Goal: Task Accomplishment & Management: Complete application form

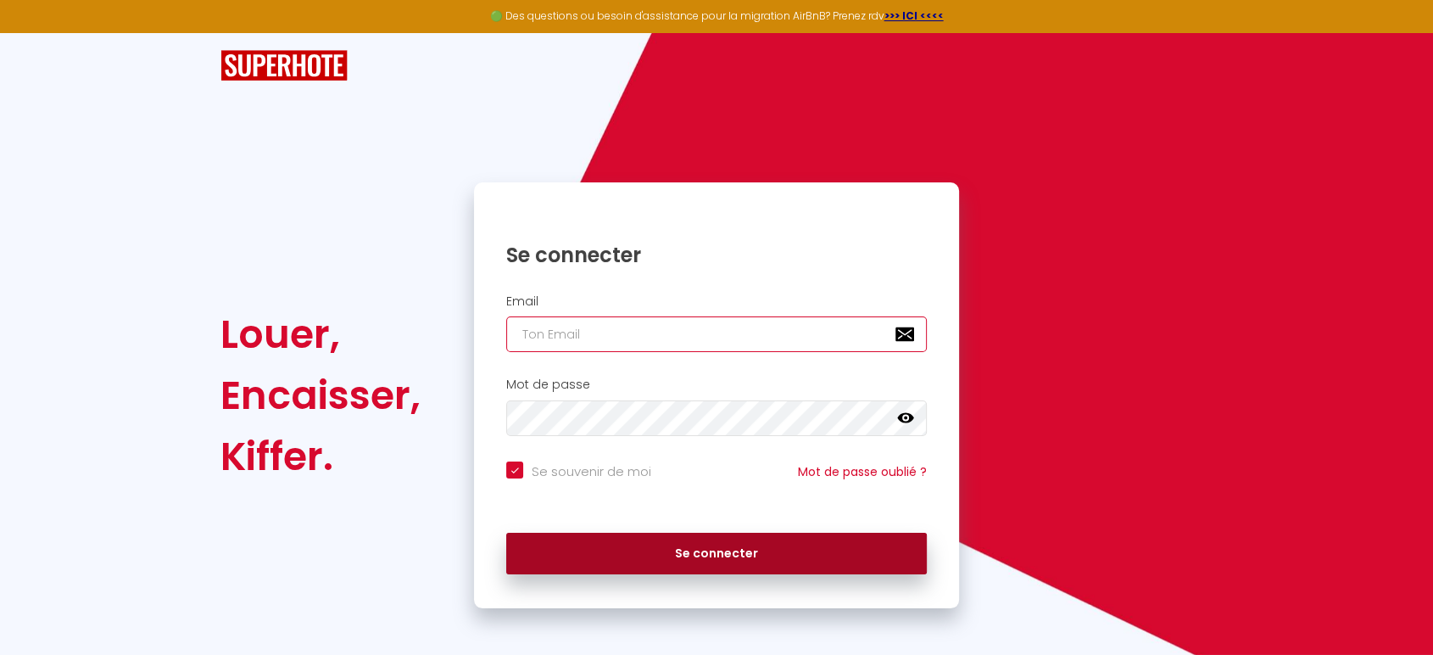
type input "[EMAIL_ADDRESS][DOMAIN_NAME]"
click at [701, 554] on button "Se connecter" at bounding box center [716, 554] width 421 height 42
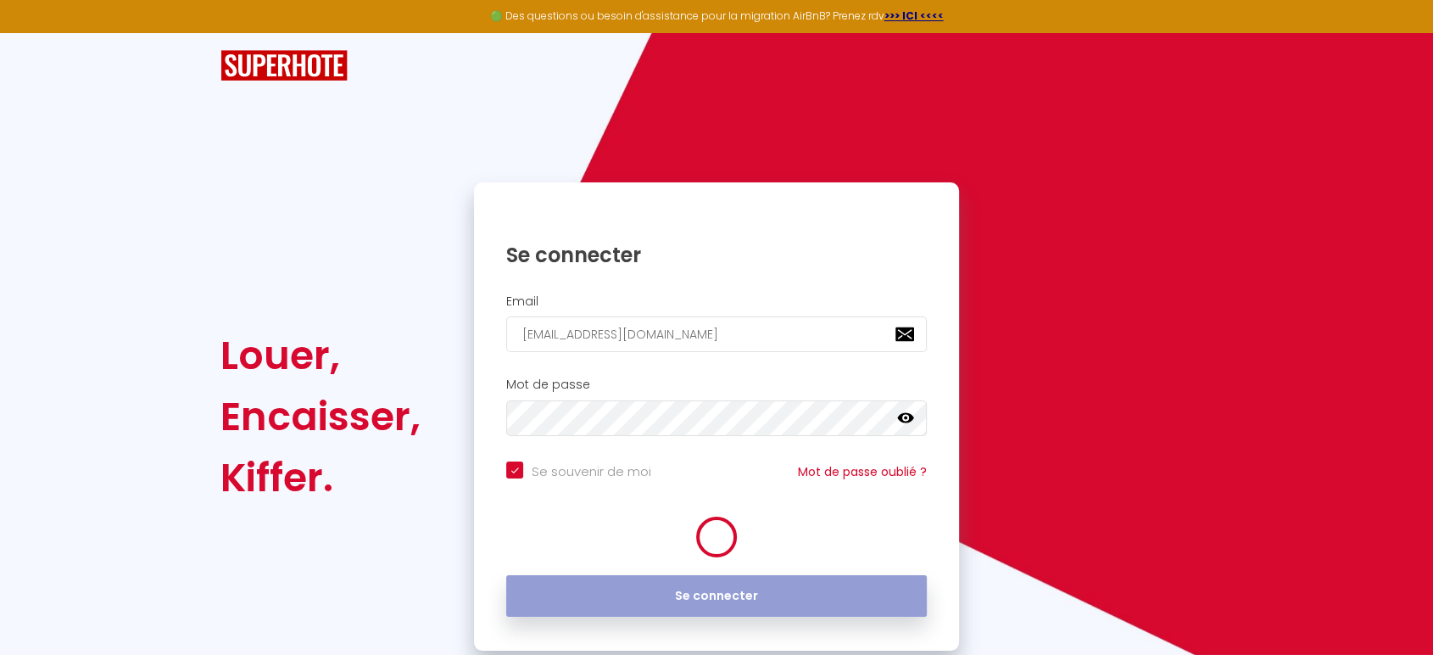
checkbox input "true"
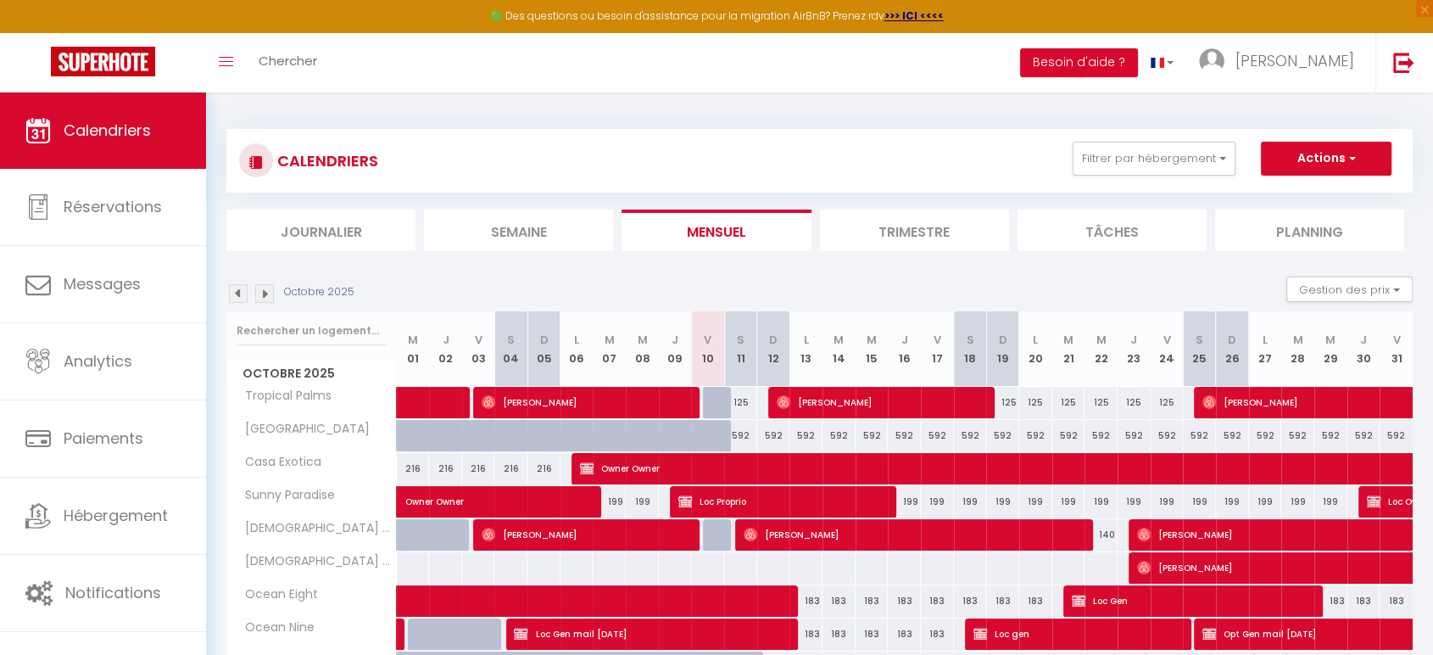
scroll to position [188, 0]
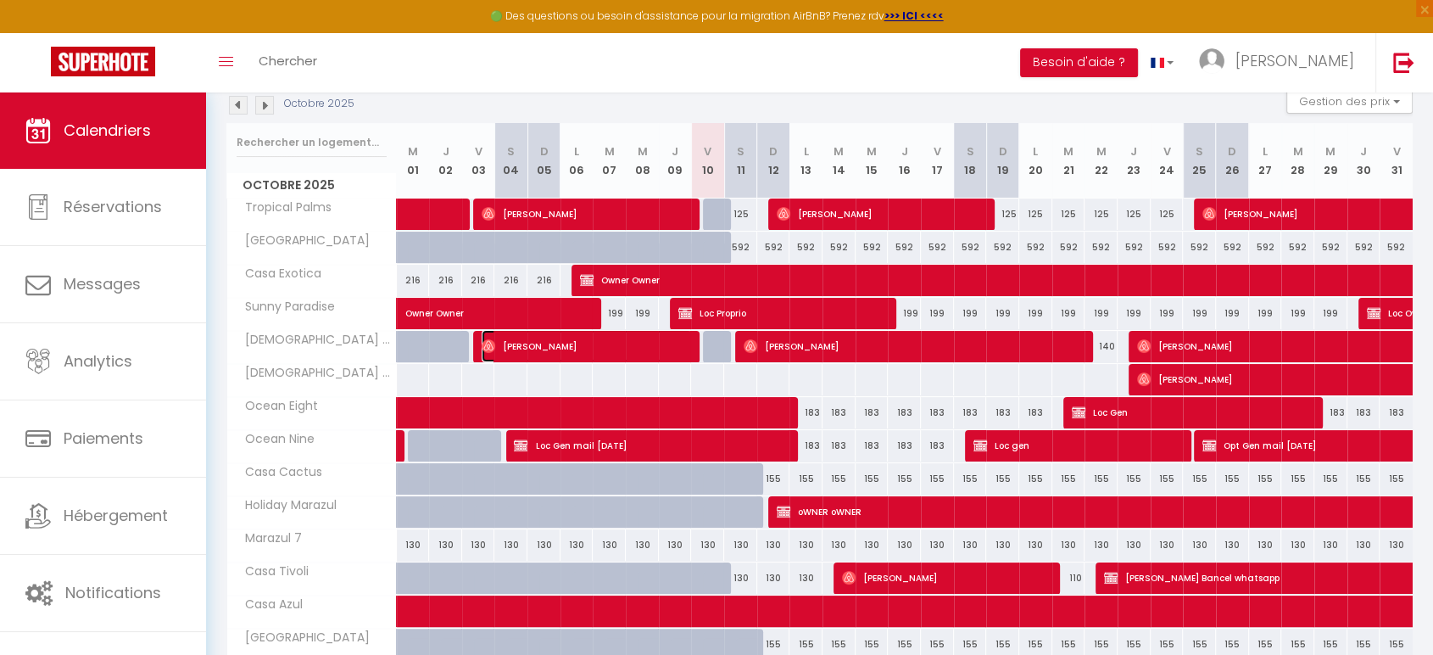
click at [622, 349] on span "[PERSON_NAME]" at bounding box center [586, 346] width 209 height 32
select select "OK"
select select "1"
select select "0"
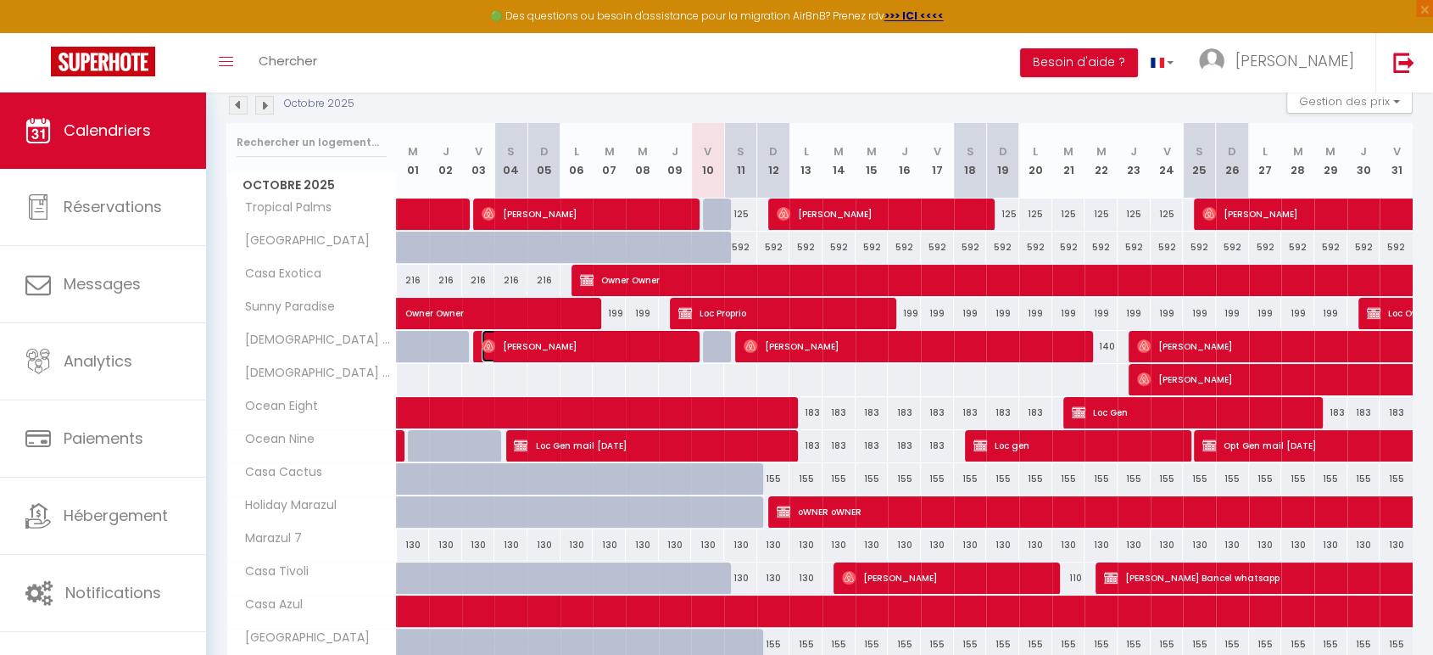
select select "1"
select select
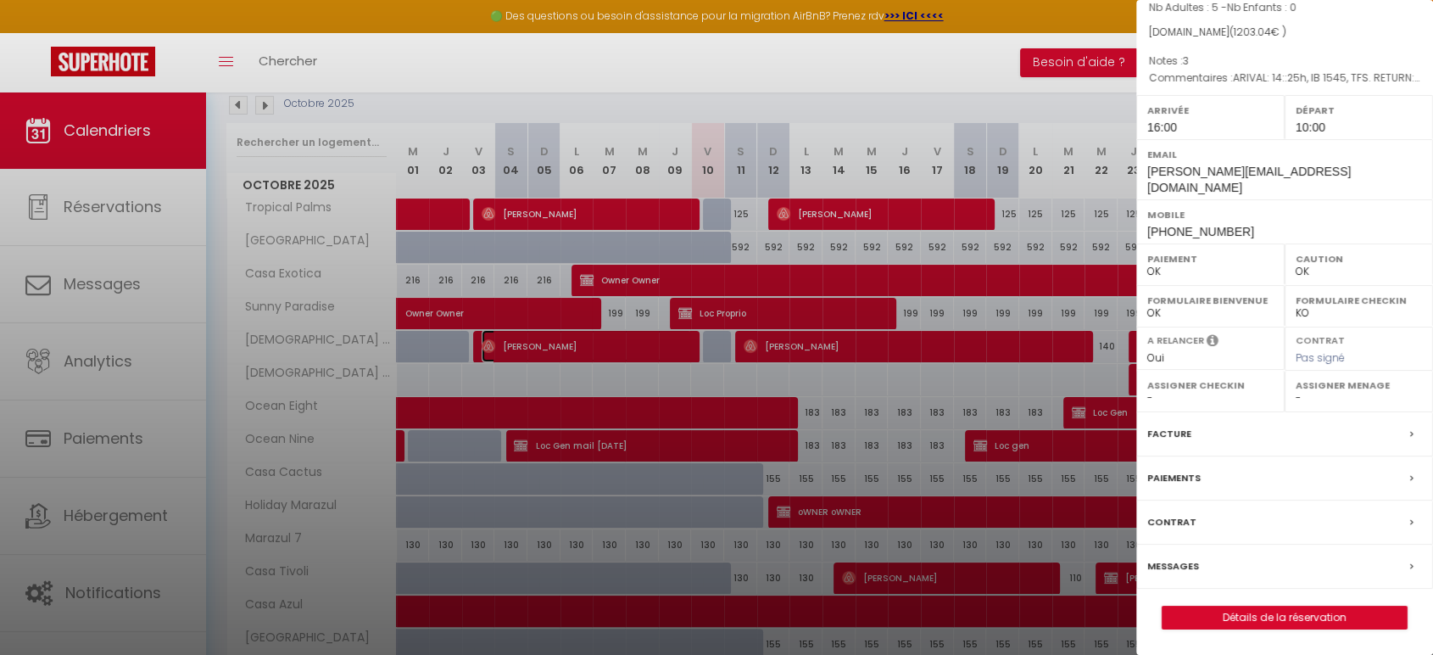
scroll to position [187, 0]
click at [1309, 618] on link "Détails de la réservation" at bounding box center [1285, 617] width 244 height 22
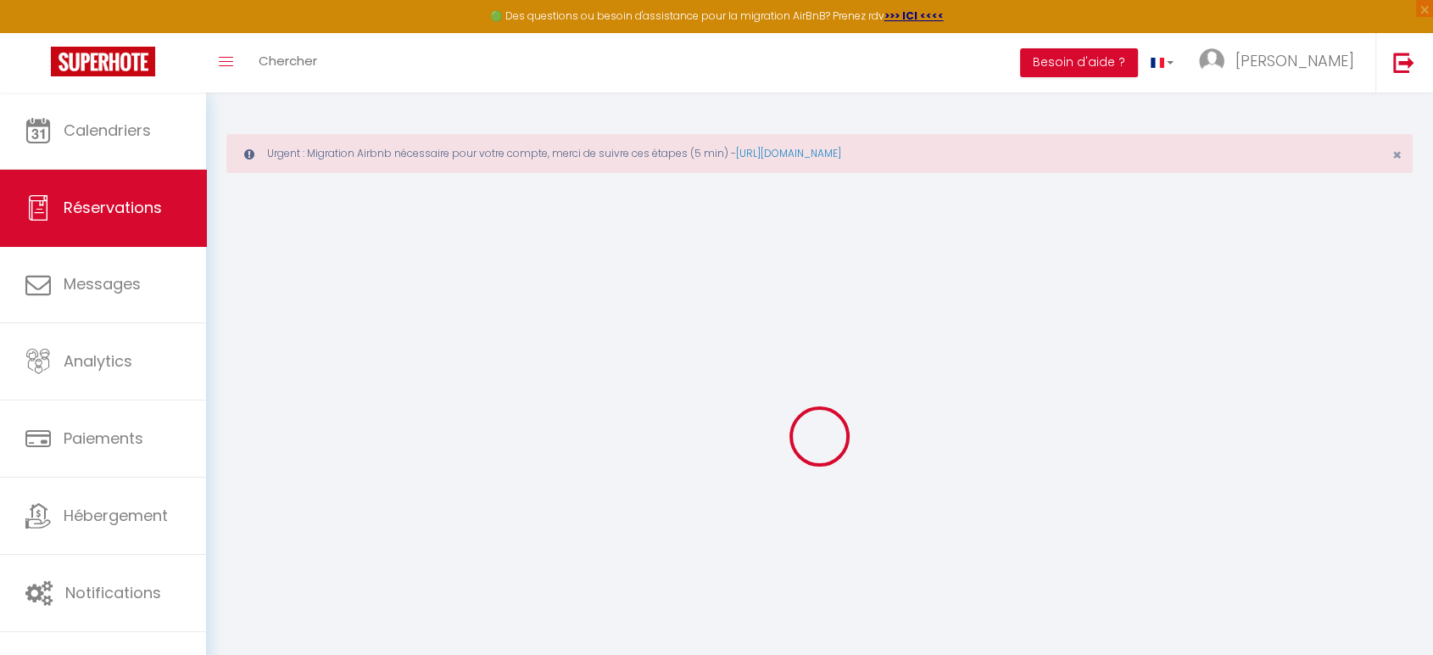
type input "[PERSON_NAME]"
type input "[PERSON_NAME][EMAIL_ADDRESS][DOMAIN_NAME]"
type input "[EMAIL_ADDRESS][DOMAIN_NAME]"
type input "[PHONE_NUMBER]"
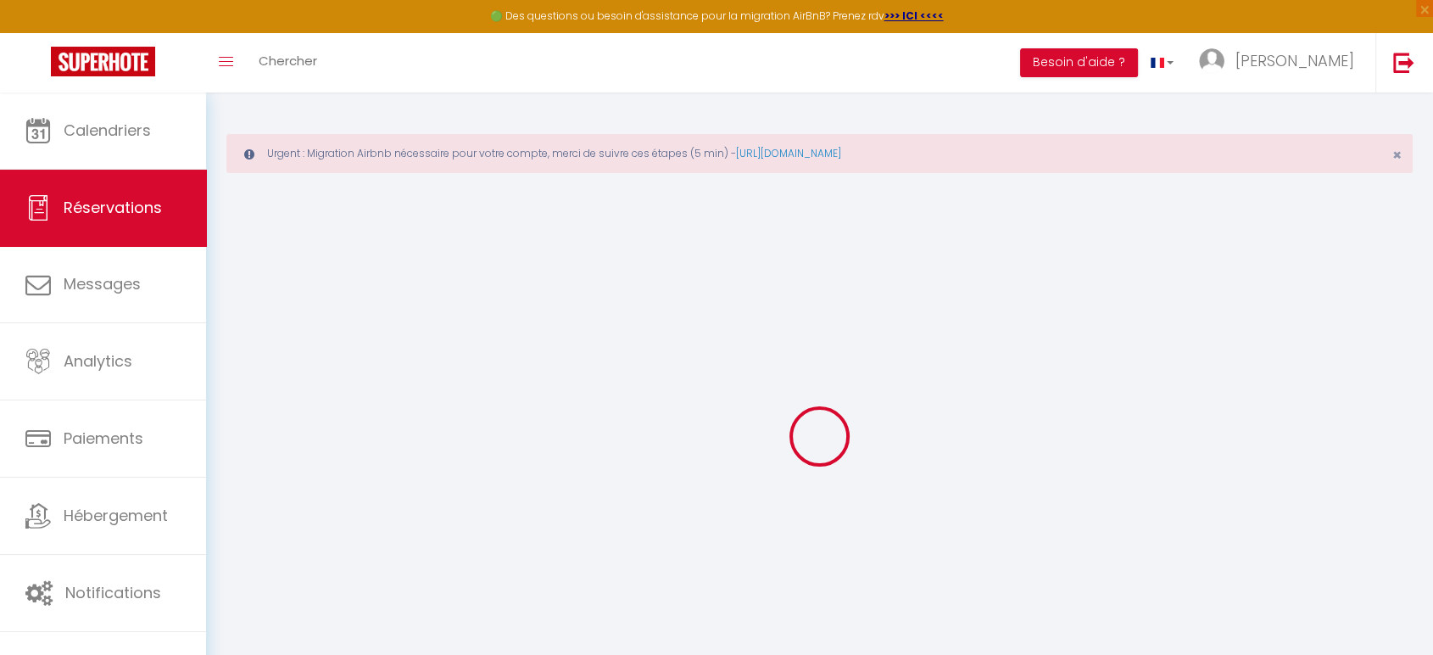
type input "[PHONE_NUMBER]"
select select
type input "35.4"
select select "19382"
select select "1"
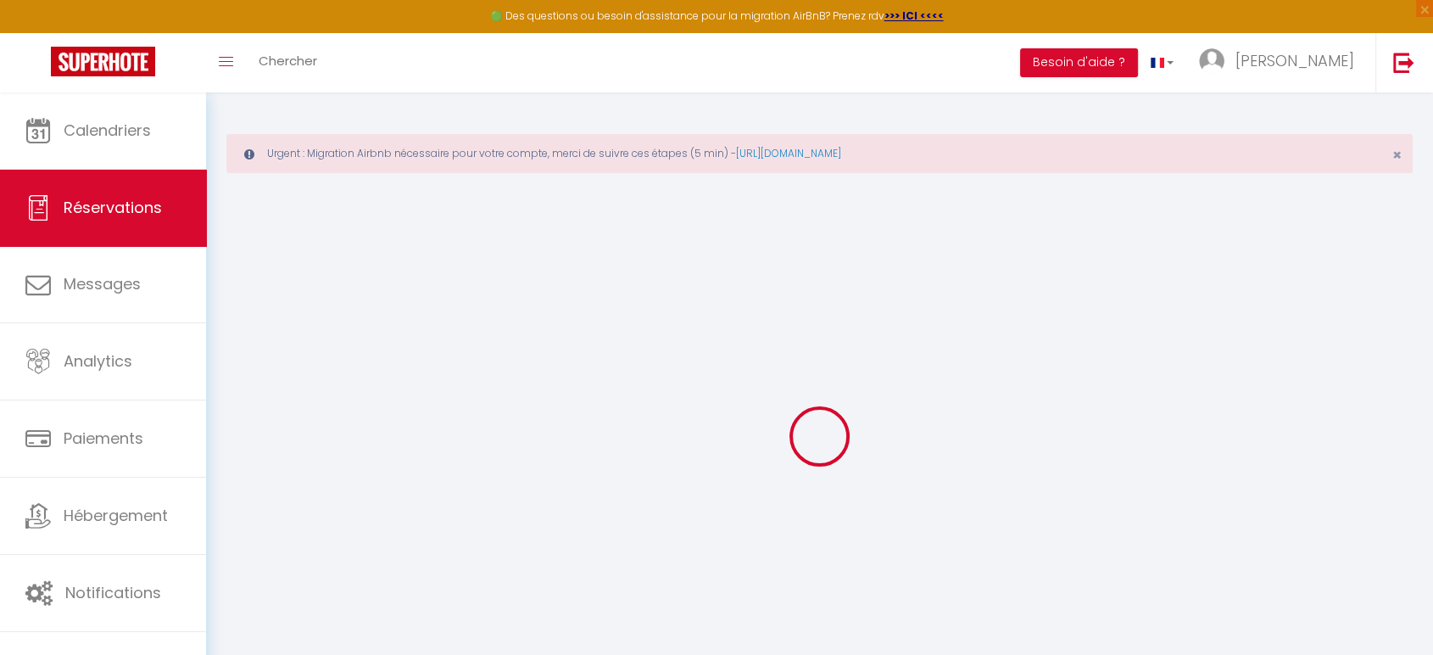
select select
type input "5"
select select "12"
select select
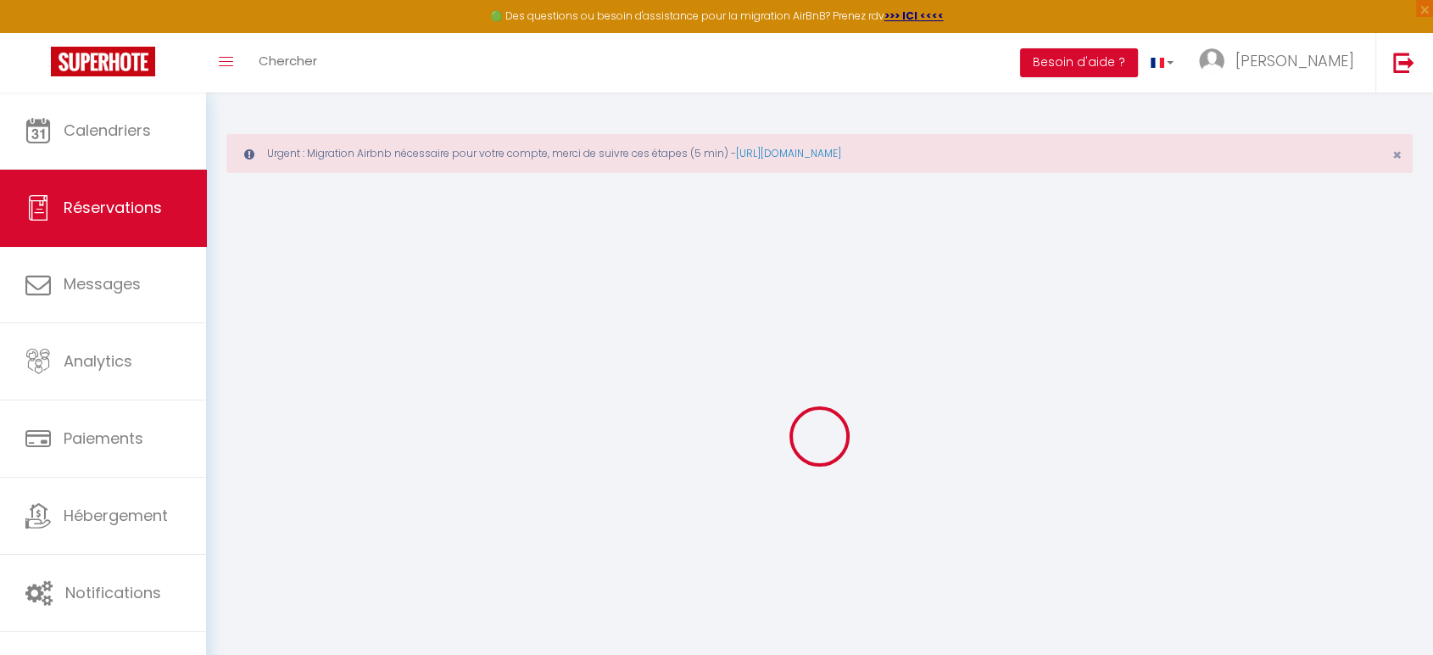
type input "1050"
checkbox input "false"
type input "0"
select select "1"
type input "130"
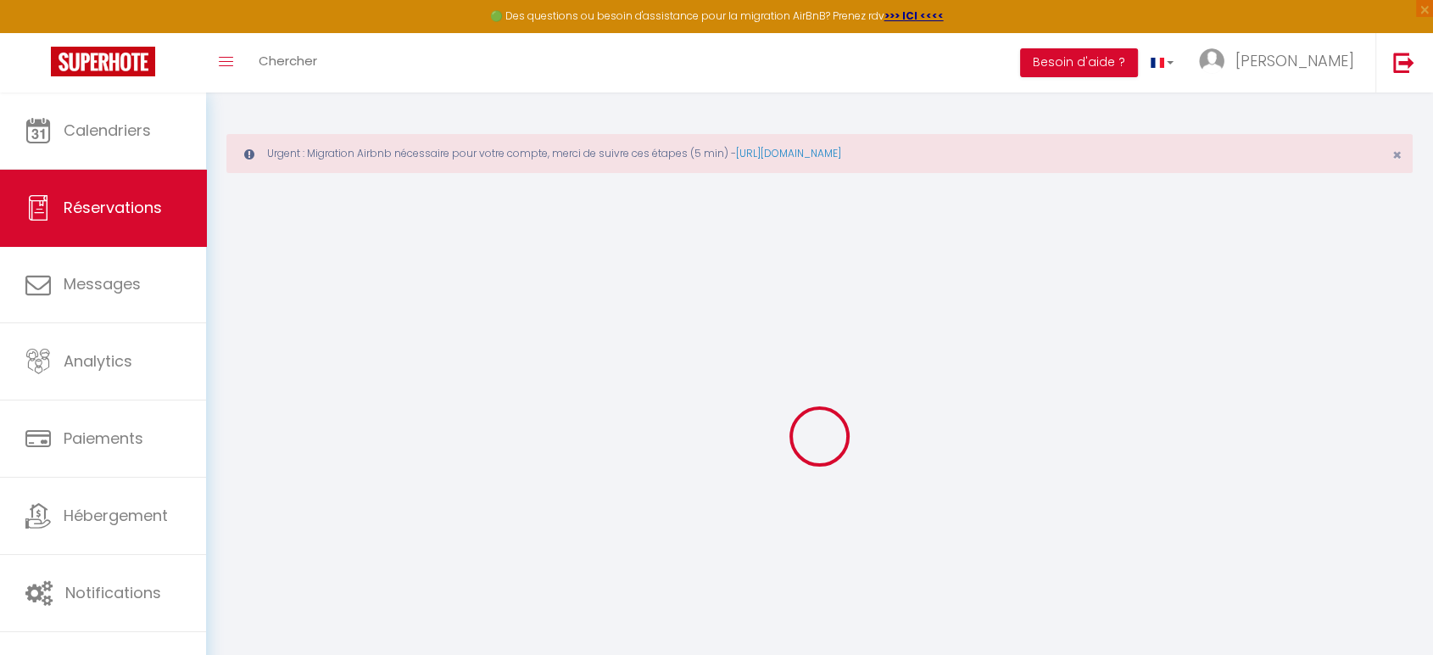
type input "0"
select select
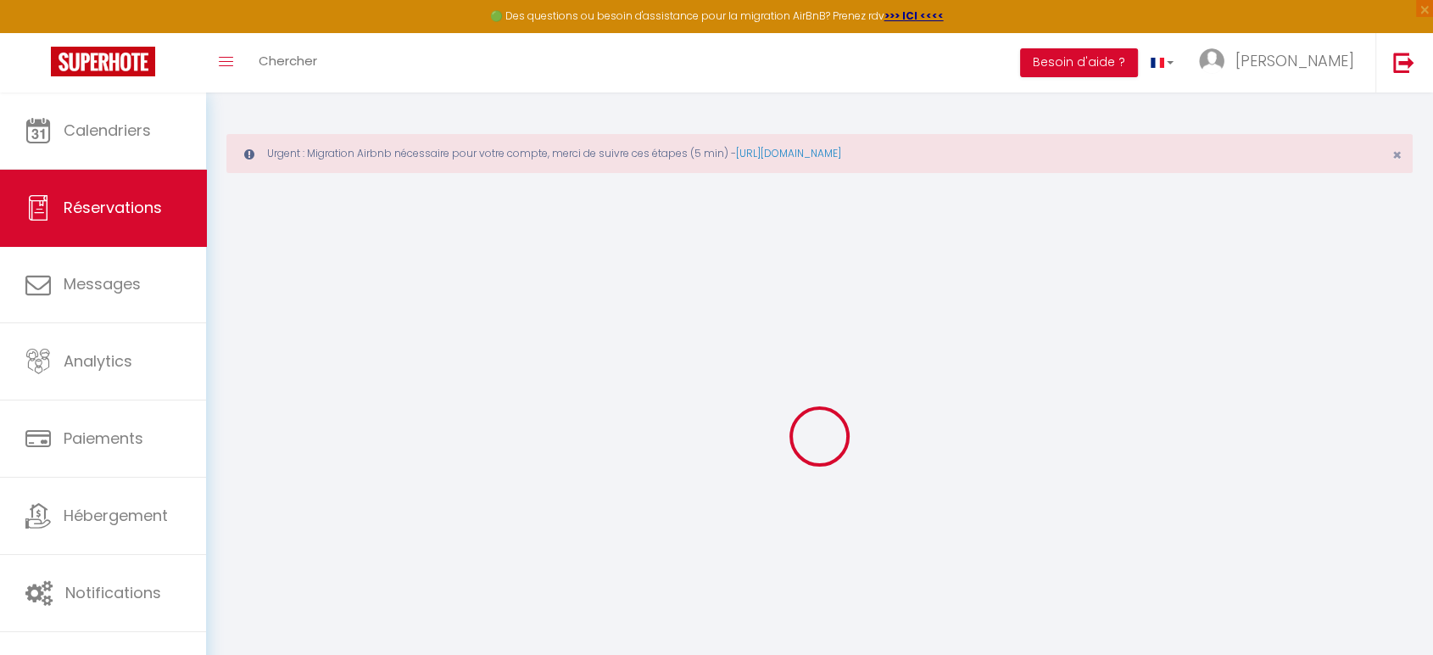
select select "15"
checkbox input "false"
select select
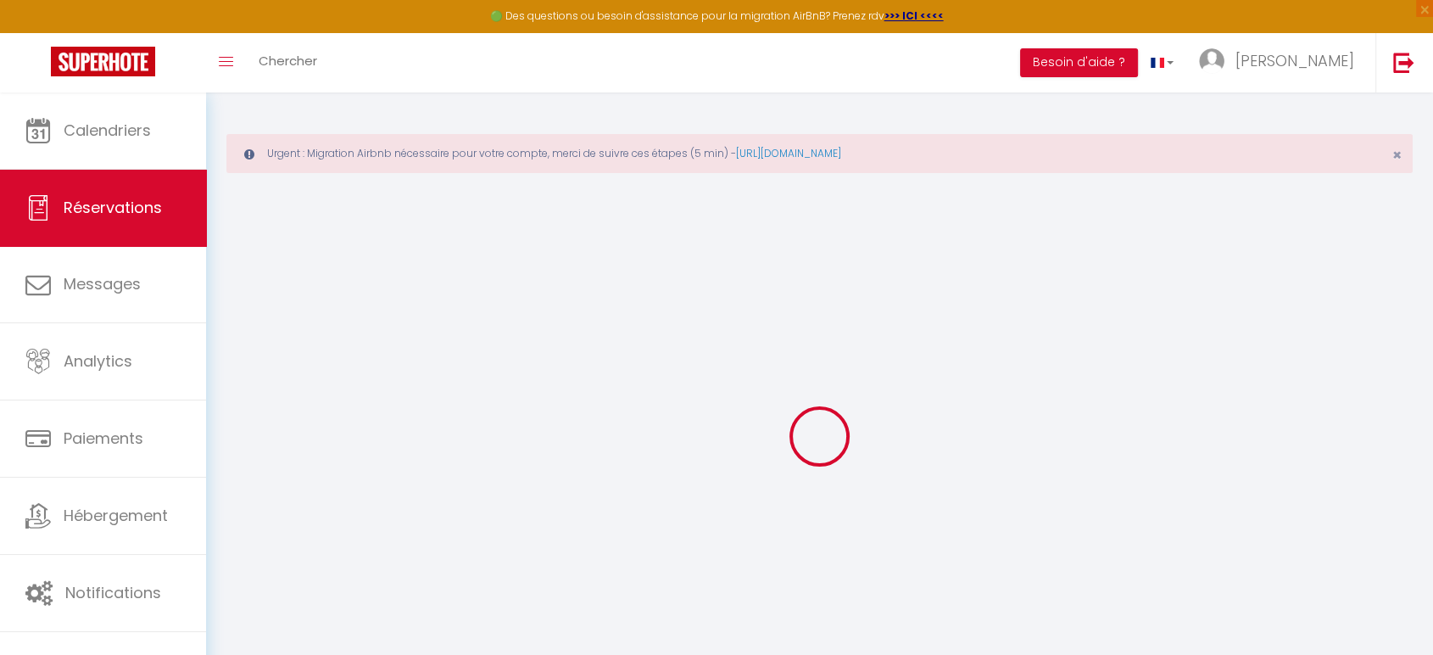
checkbox input "false"
select select
checkbox input "false"
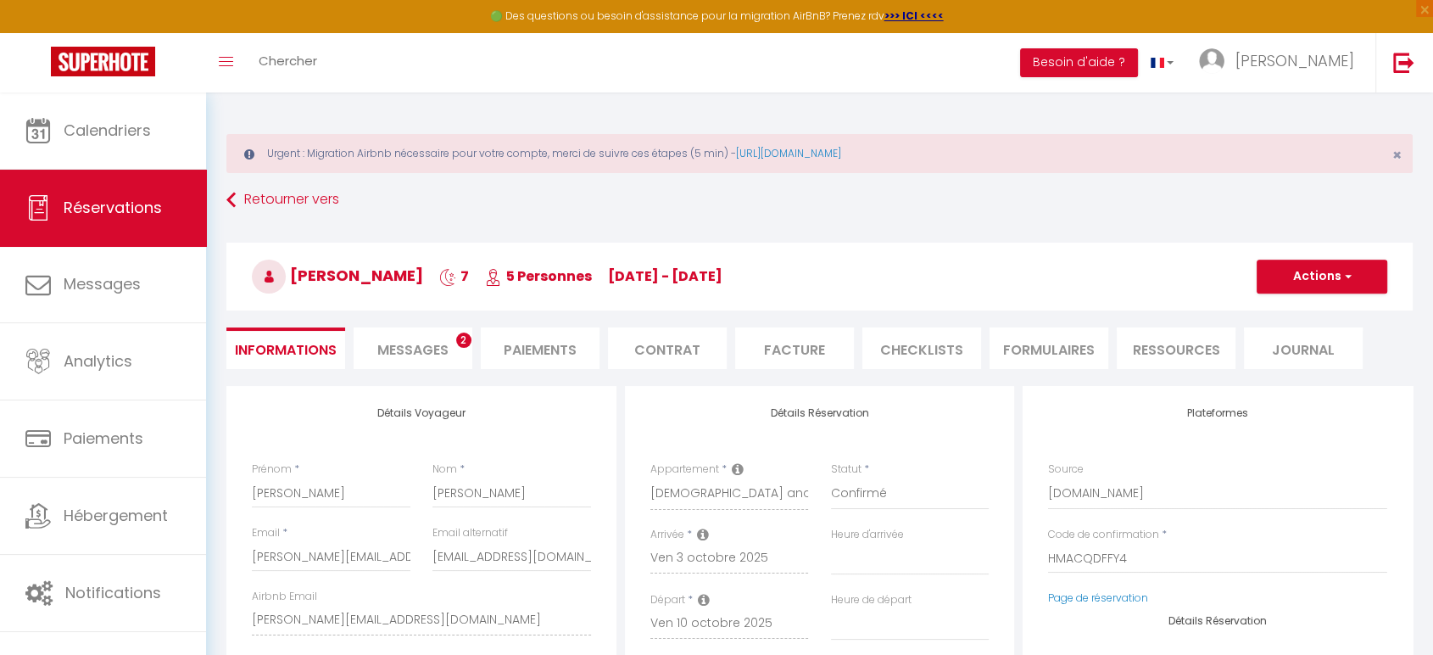
select select
checkbox input "false"
type input "ARIVAL: 14::25h, IB 1545, TFS. RETURN: 15:05h,"
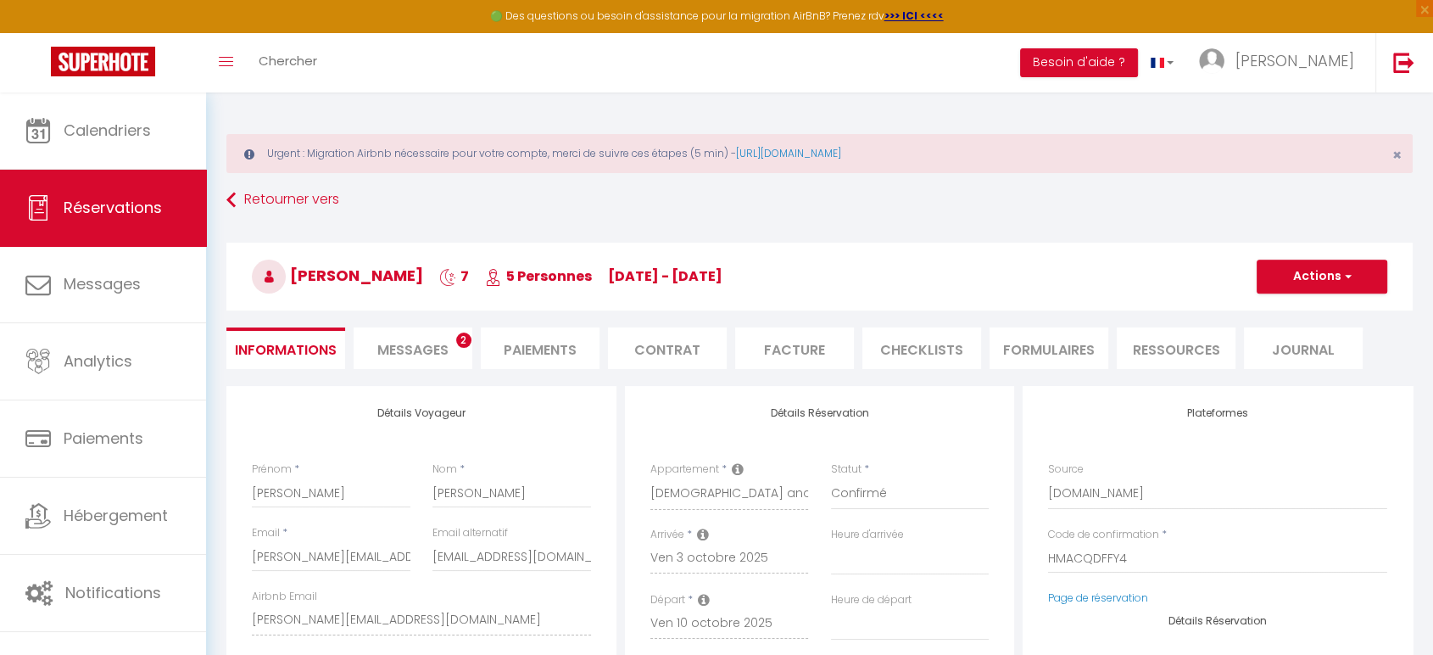
type input "3"
select select
type input "130"
type input "23.04"
select select
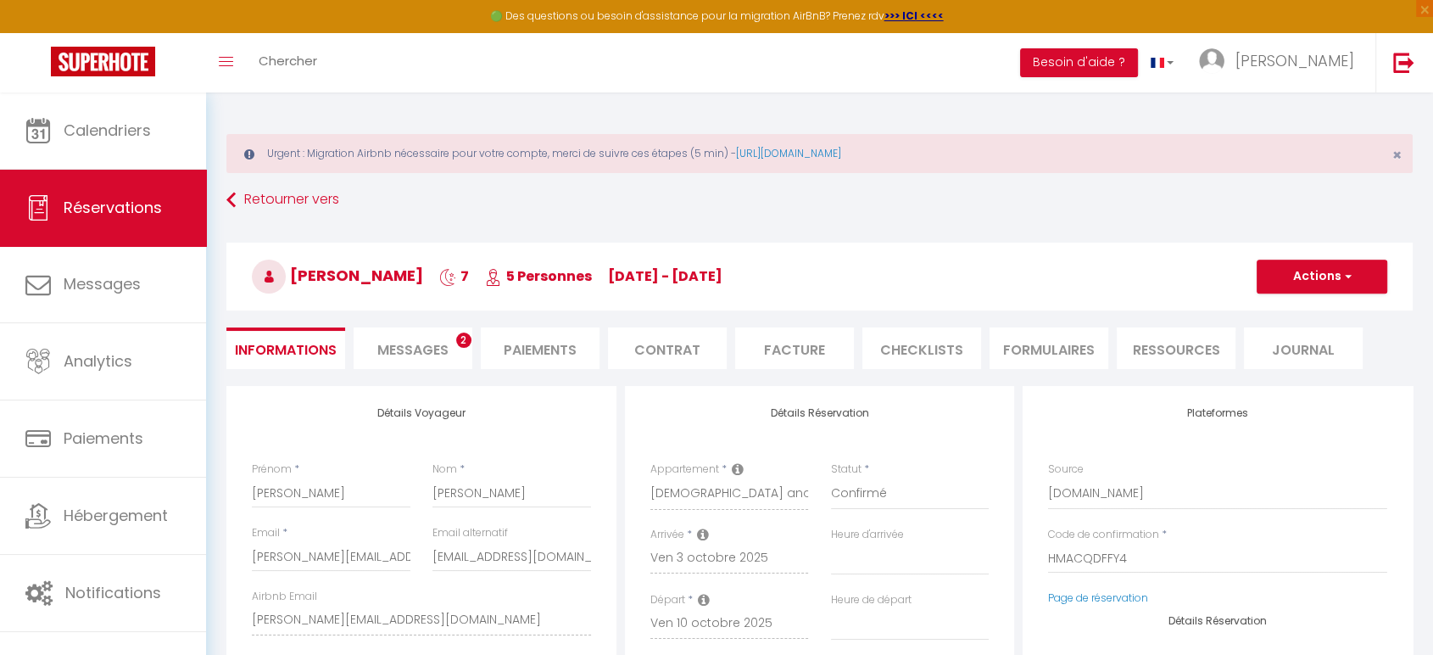
select select
checkbox input "false"
type input "ARIVAL: 14::25h, IB 1545, TFS. RETURN: 15:05h,"
type input "3"
select select
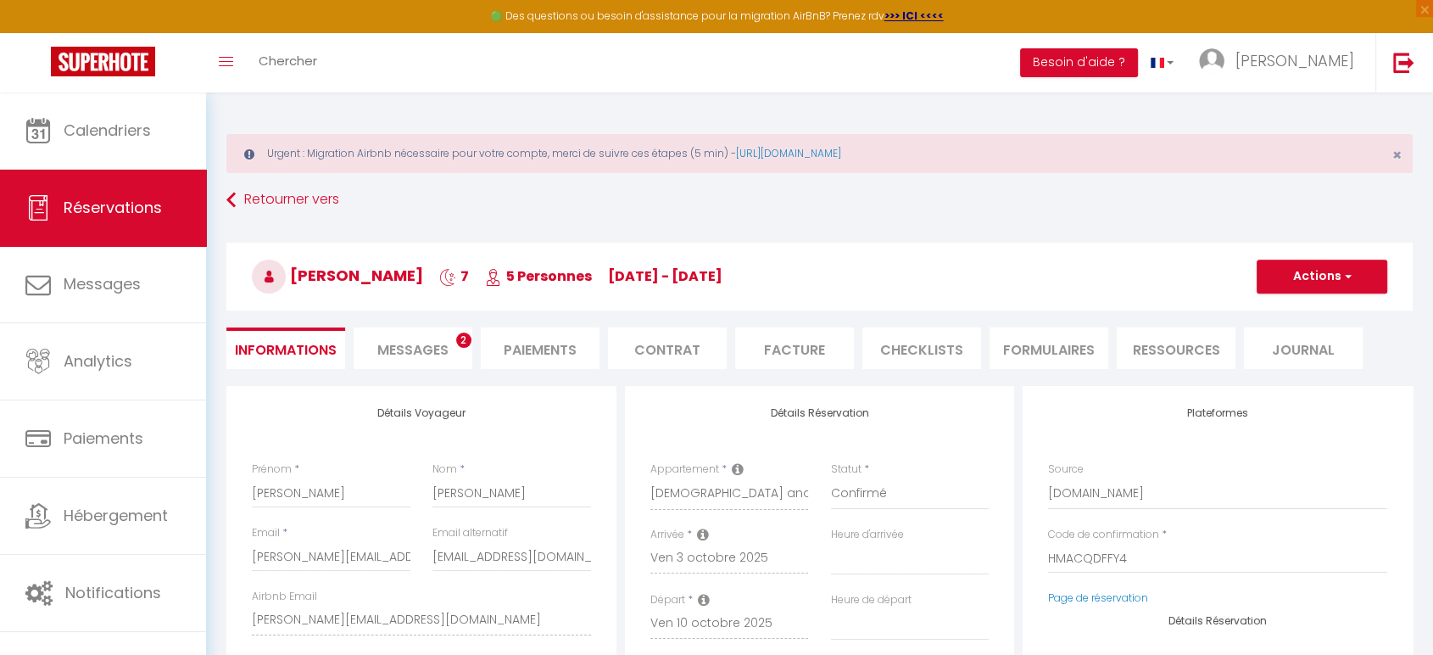
checkbox input "false"
type input "ARIVAL: 14::25h, IB 1545, TFS. RETURN: 15:05h,"
type input "3"
select select "16:00"
select select "10:00"
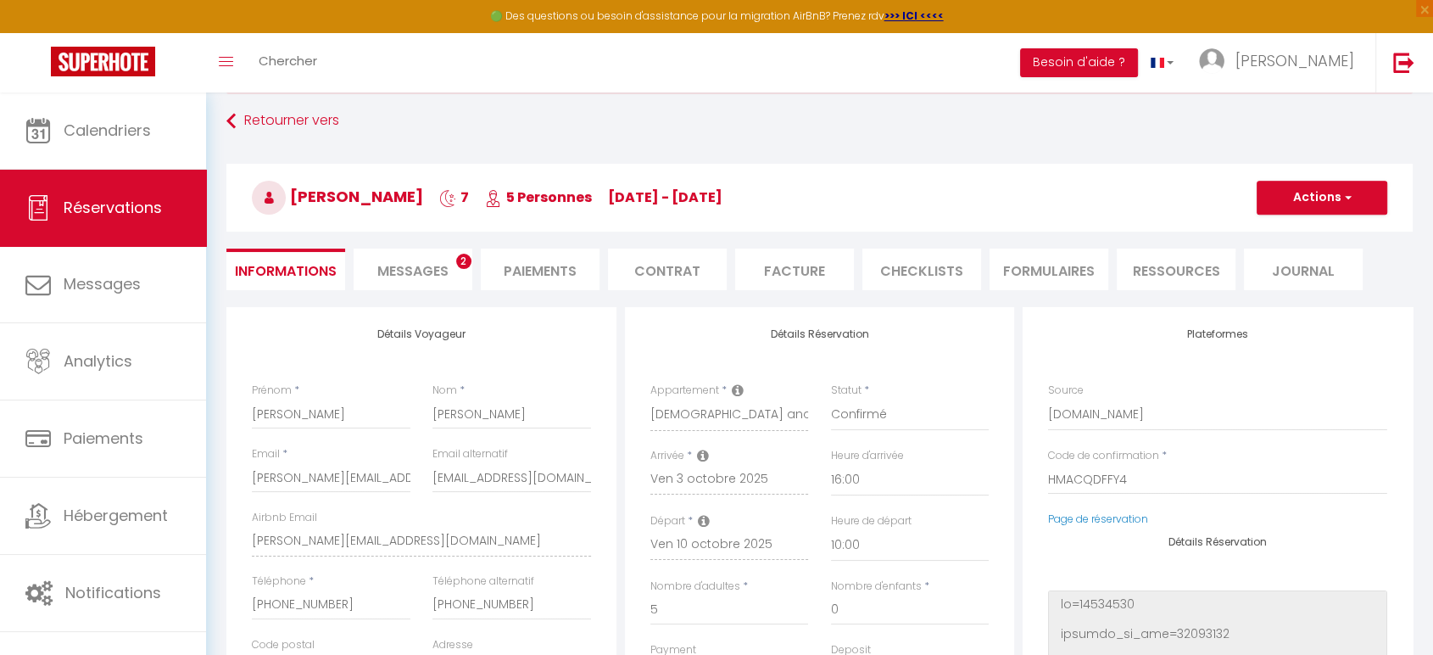
scroll to position [188, 0]
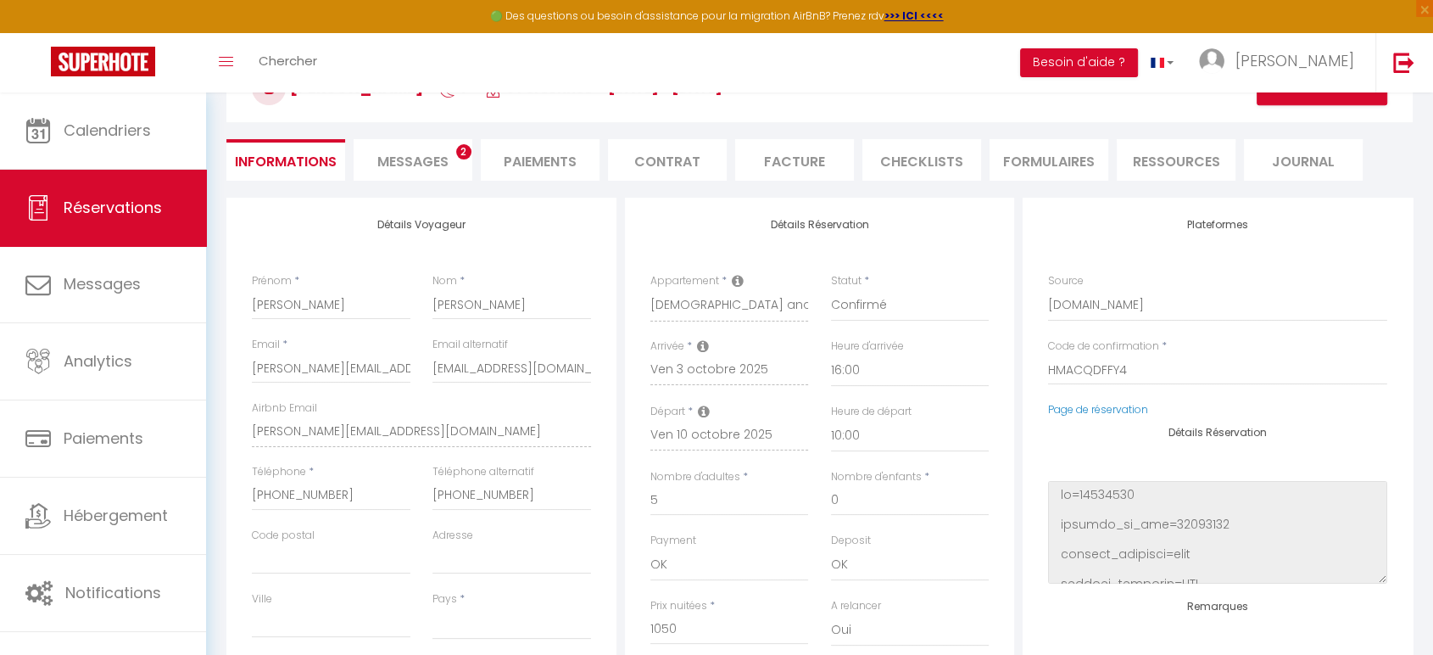
click at [407, 154] on span "Messages" at bounding box center [412, 162] width 71 height 20
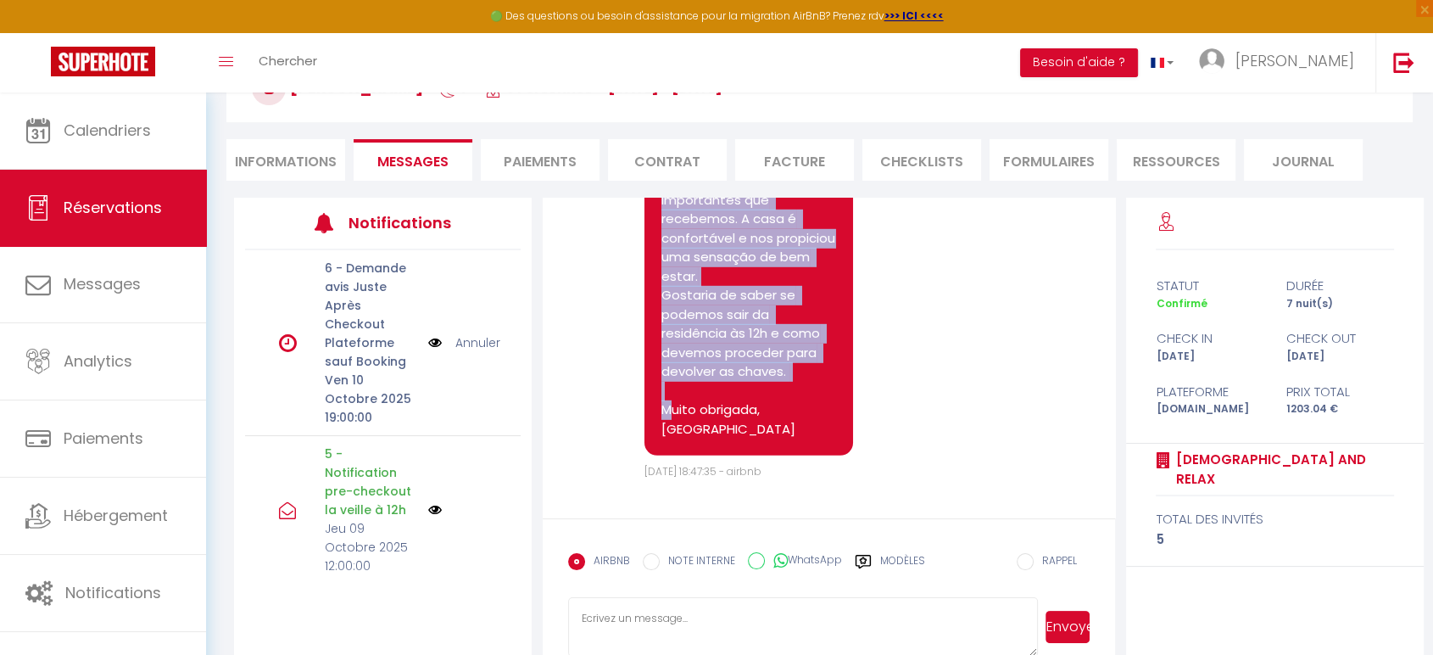
scroll to position [5251, 0]
drag, startPoint x: 755, startPoint y: 429, endPoint x: 662, endPoint y: 297, distance: 161.9
click at [662, 297] on pre "Boa tarde [PERSON_NAME], [PERSON_NAME] muito da nossa estadia na residência [GE…" at bounding box center [749, 248] width 175 height 382
copy pre "Boa tarde [PERSON_NAME], [PERSON_NAME] muito da nossa estadia na residência [GE…"
click at [777, 372] on pre "Boa tarde [PERSON_NAME], [PERSON_NAME] muito da nossa estadia na residência [GE…" at bounding box center [749, 248] width 175 height 382
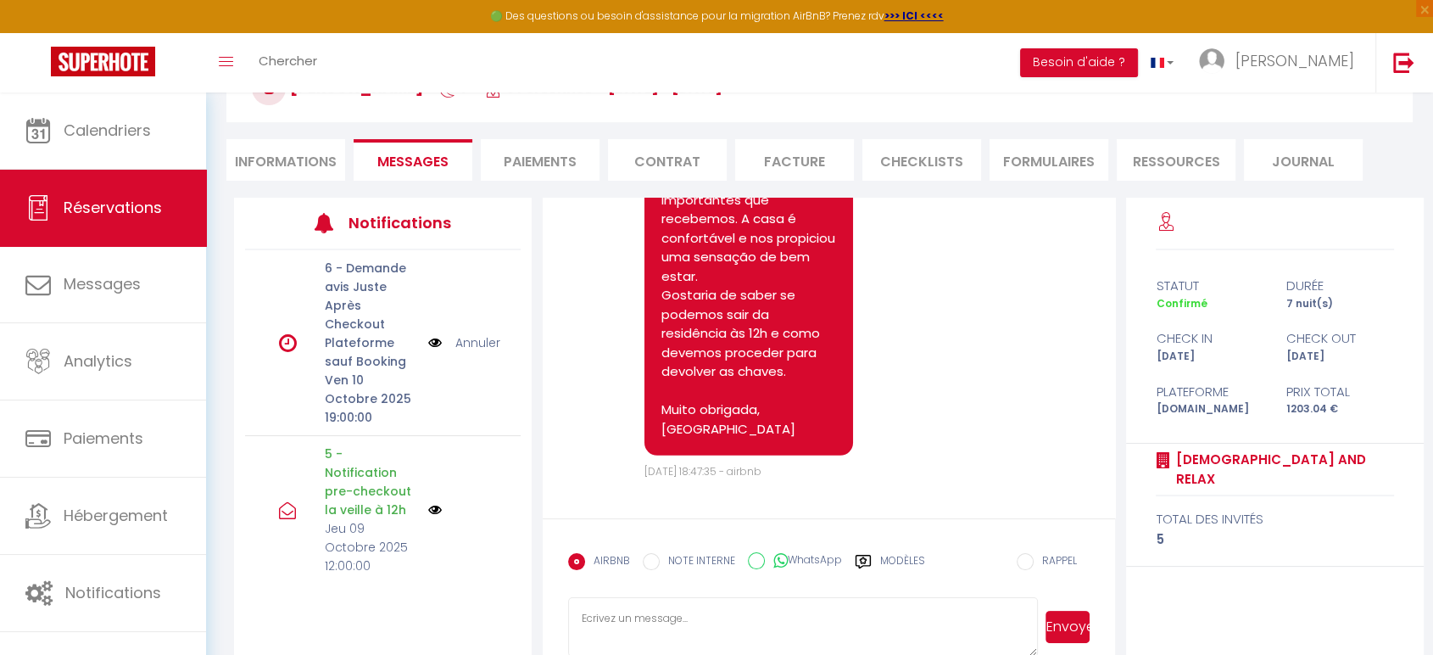
drag, startPoint x: 757, startPoint y: 365, endPoint x: 892, endPoint y: 390, distance: 137.2
click at [892, 390] on div "Note Sms Boa tarde [PERSON_NAME], Gostamos muito da nossa estadia na residência…" at bounding box center [829, 258] width 522 height 444
click at [725, 374] on pre "Boa tarde [PERSON_NAME], [PERSON_NAME] muito da nossa estadia na residência [GE…" at bounding box center [749, 248] width 175 height 382
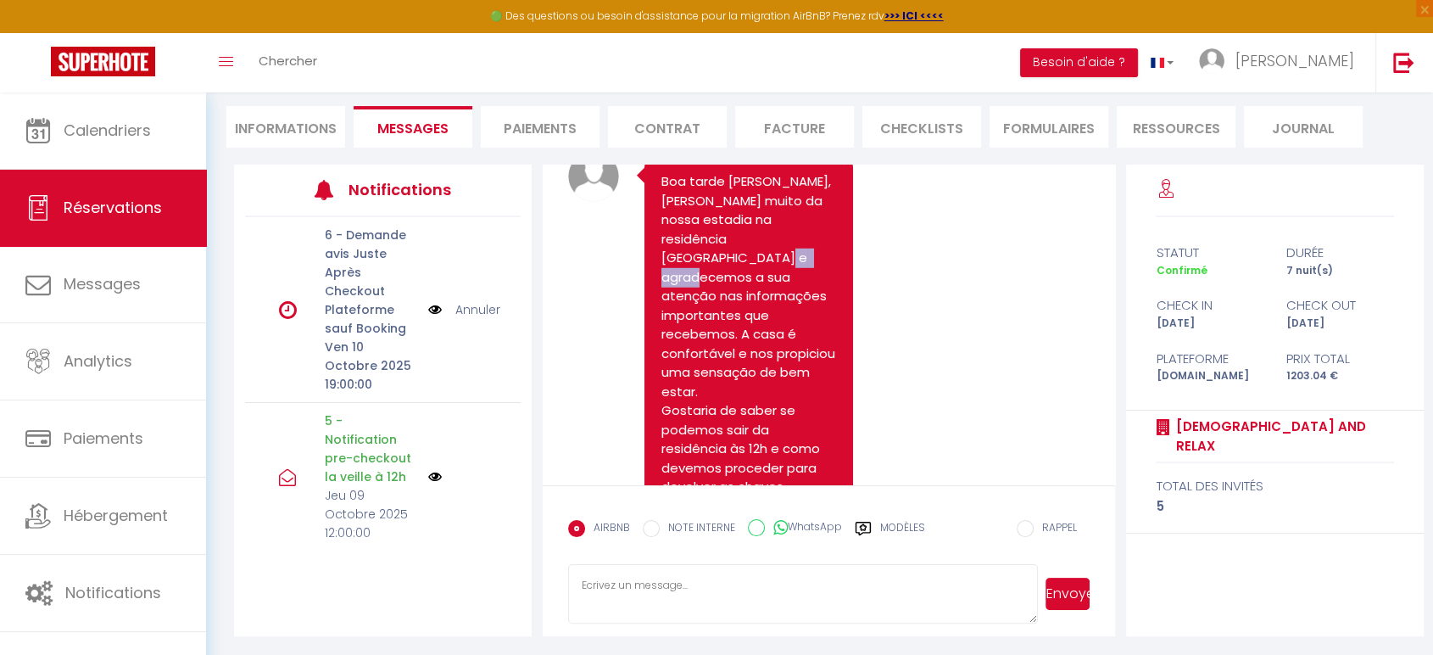
scroll to position [5440, 0]
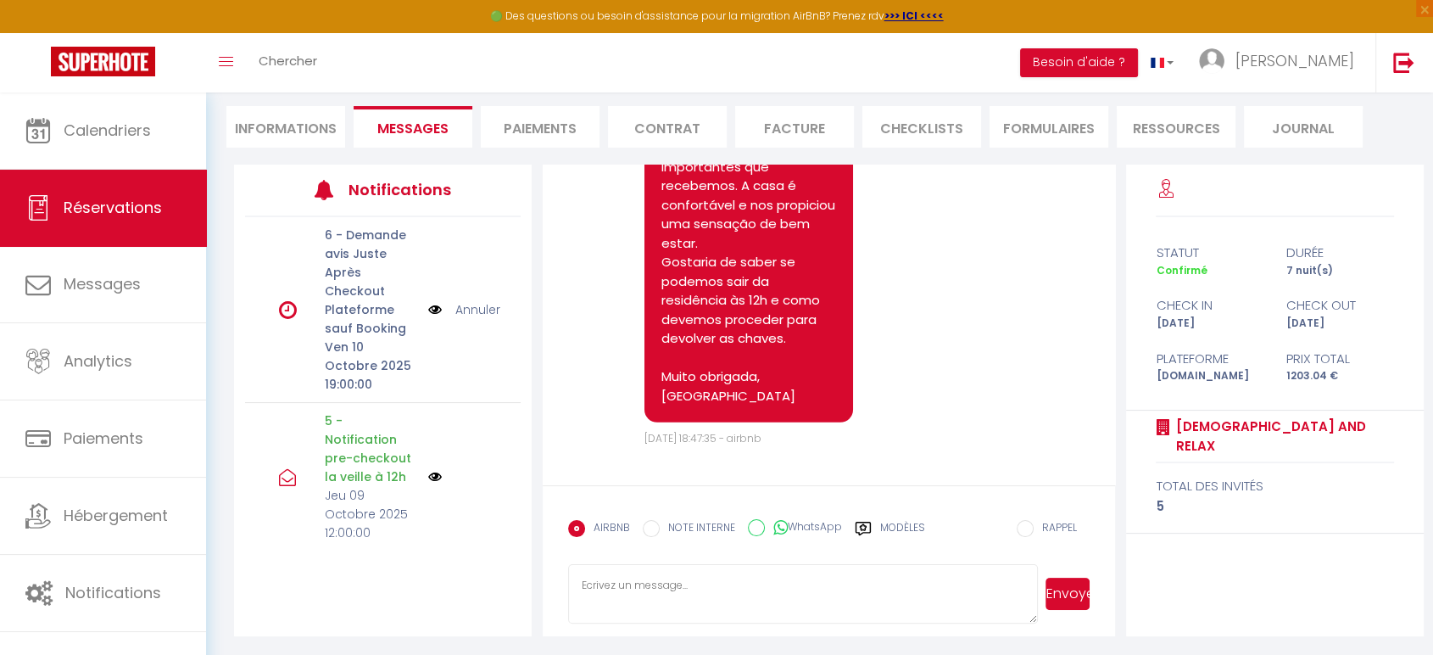
click at [665, 583] on textarea at bounding box center [803, 593] width 470 height 59
click at [623, 582] on textarea "Bonjour, les femmes de menage" at bounding box center [803, 593] width 470 height 59
drag, startPoint x: 916, startPoint y: 588, endPoint x: 791, endPoint y: 582, distance: 124.8
click at [791, 582] on textarea "Bonjour, le check out est a 10h maximum. les femmes de menage" at bounding box center [803, 593] width 470 height 59
click at [622, 582] on textarea "Bonjour, le check out est a 10h maximum. L'equipe de nettoyage arrive a 10h pou…" at bounding box center [803, 593] width 470 height 59
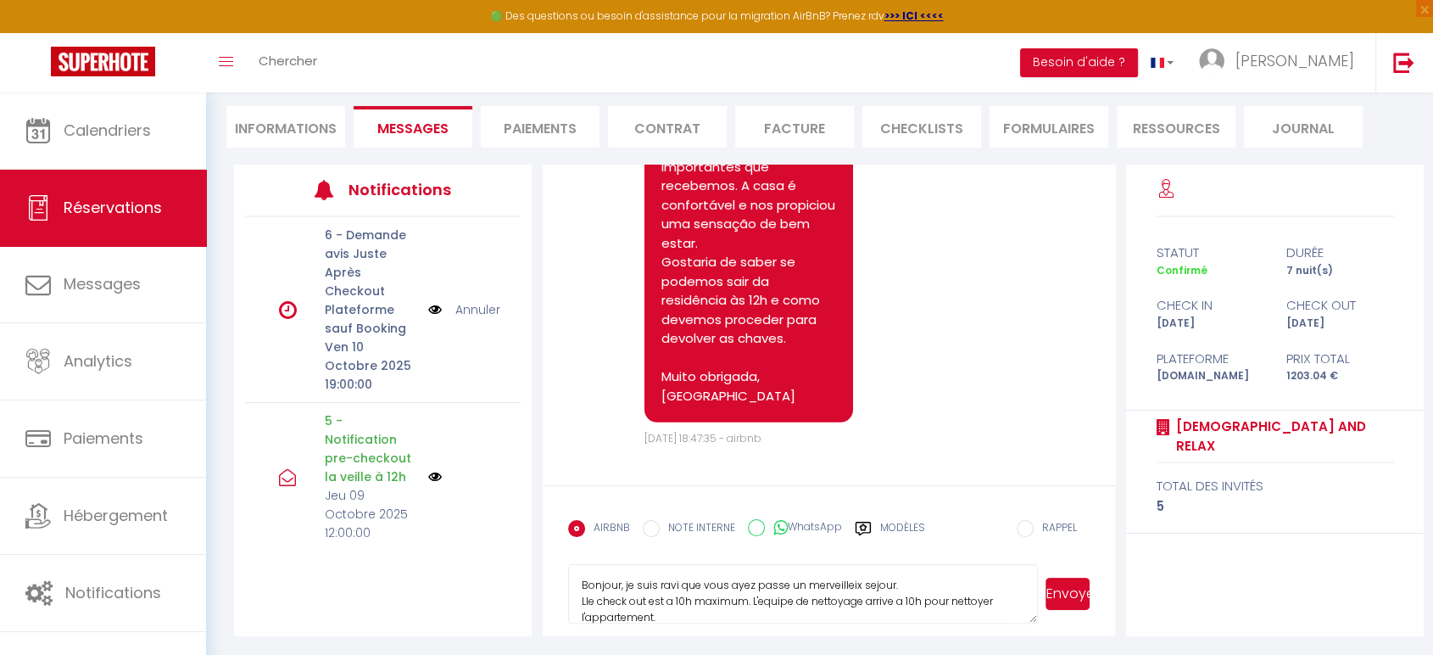
scroll to position [15, 0]
click at [970, 584] on textarea "Bonjour, je suis ravi que vous ayez passe un merveilleix sejour. Lle check out …" at bounding box center [803, 593] width 470 height 59
click at [662, 605] on textarea "Bonjour, je suis ravi que vous ayez passe un merveilleix sejour. Lle check out …" at bounding box center [803, 593] width 470 height 59
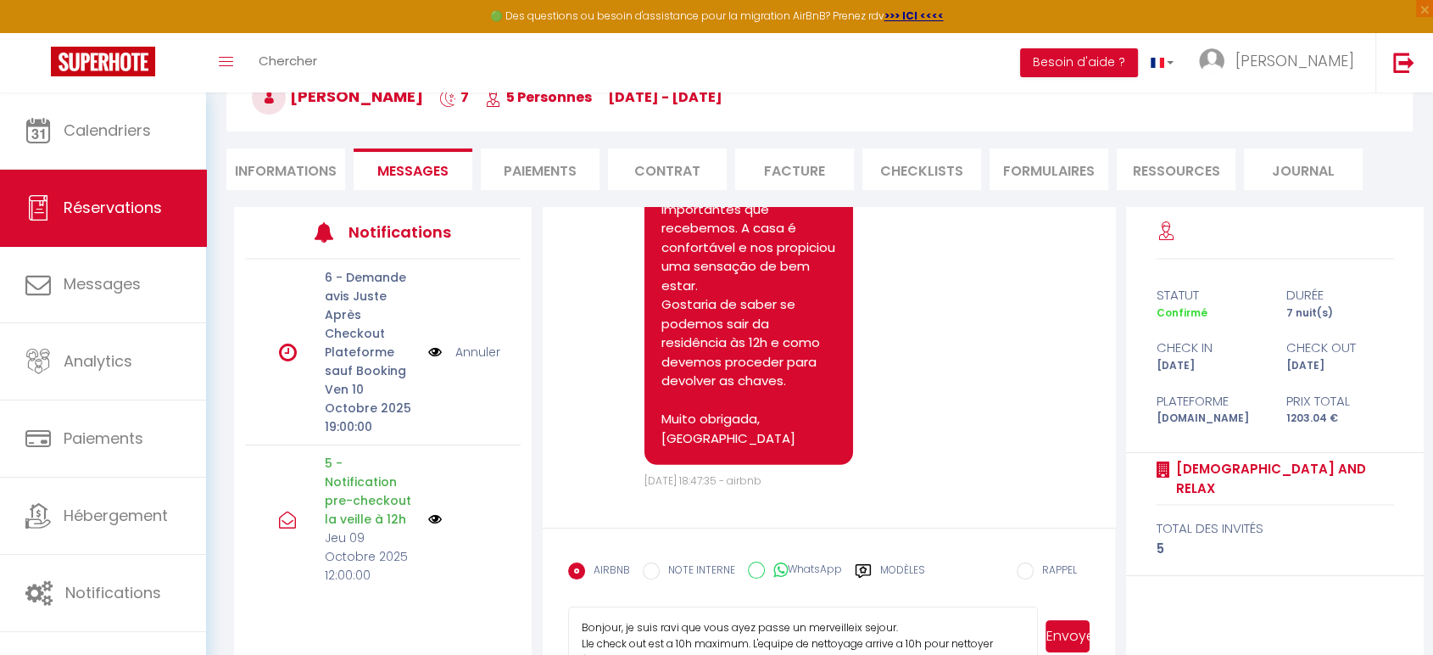
scroll to position [221, 0]
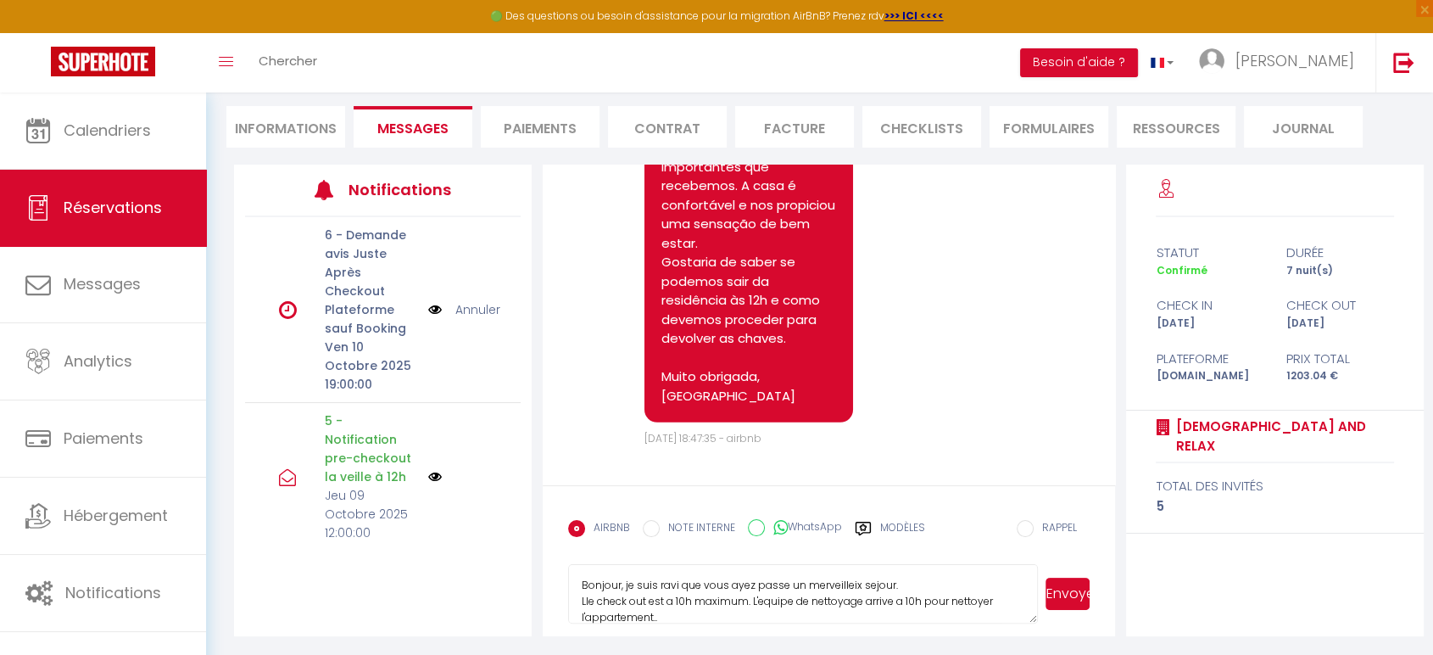
click at [590, 596] on textarea "Bonjour, je suis ravi que vous ayez passe un merveilleix sejour. Lle check out …" at bounding box center [803, 593] width 470 height 59
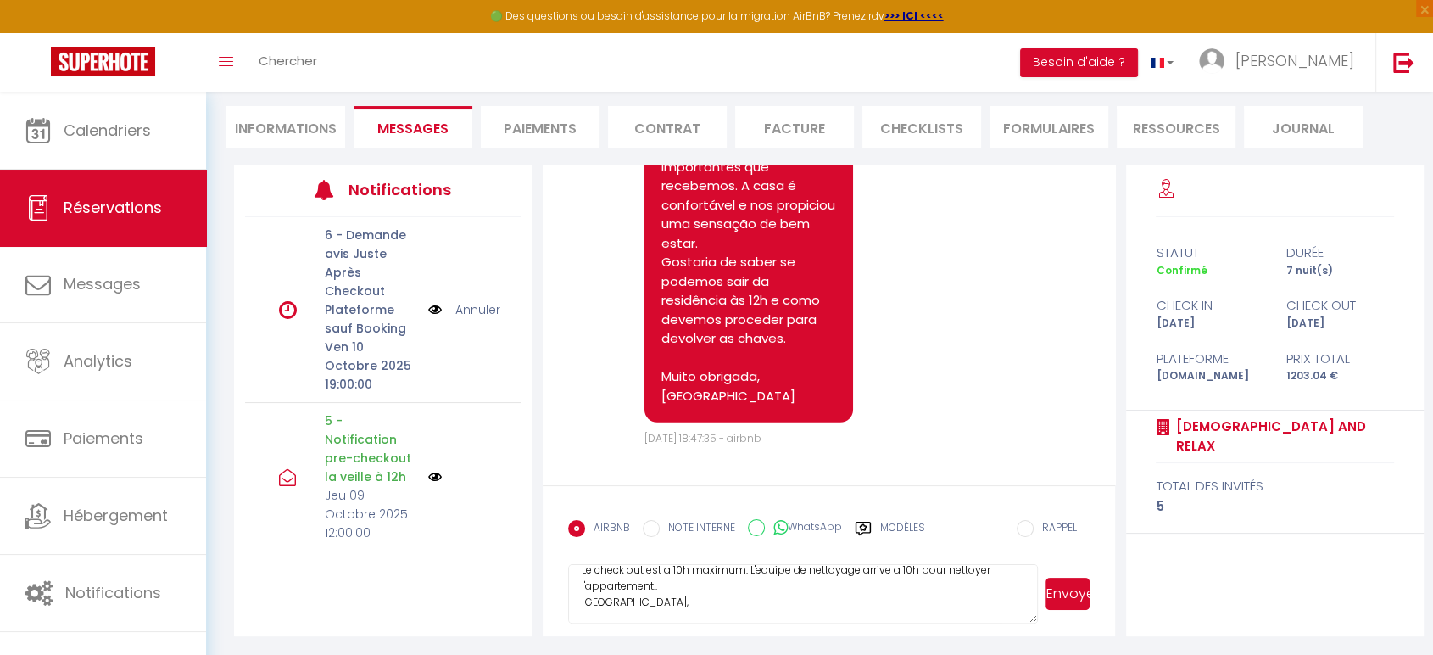
drag, startPoint x: 675, startPoint y: 597, endPoint x: 685, endPoint y: 595, distance: 10.5
click at [673, 597] on textarea "Bonjour, je suis ravi que vous ayez passe un merveilleix sejour. Le check out e…" at bounding box center [803, 593] width 470 height 59
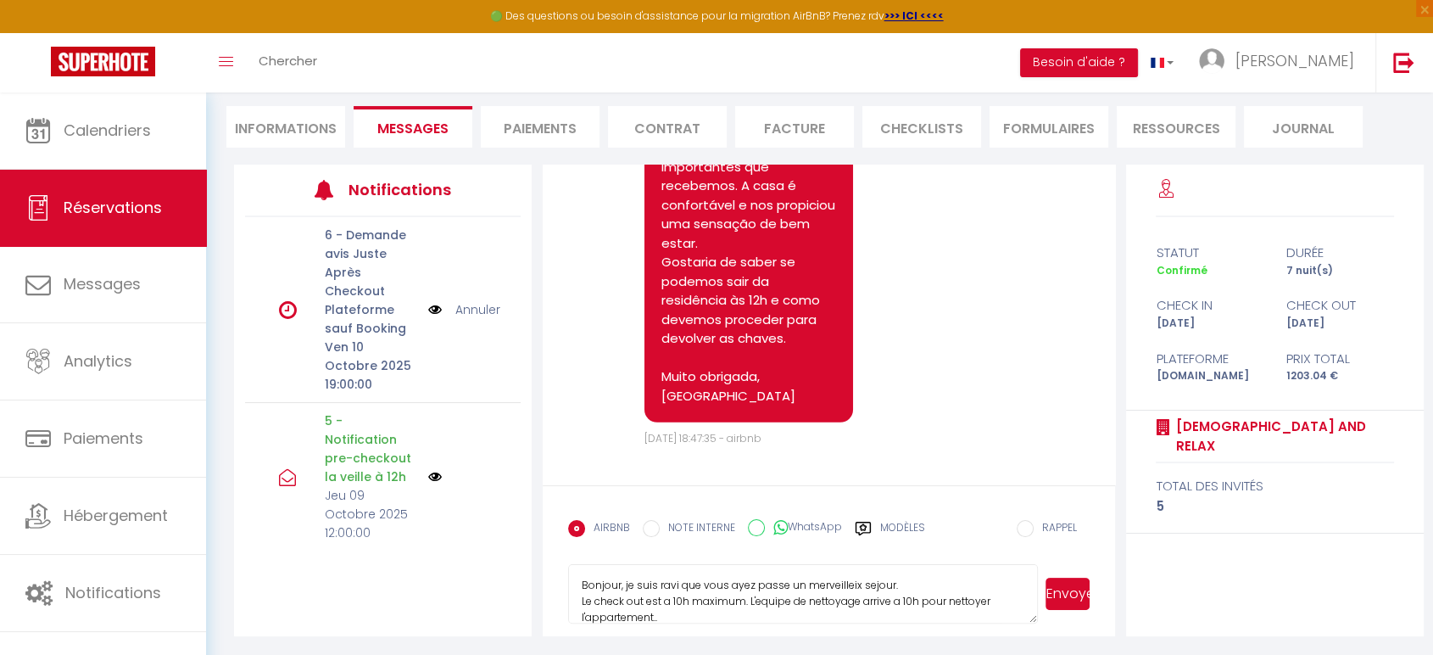
drag, startPoint x: 687, startPoint y: 600, endPoint x: 482, endPoint y: 557, distance: 209.6
click at [482, 557] on div "Notifications 6 - Demande avis Juste Après Checkout Plateforme sauf Booking [DA…" at bounding box center [829, 401] width 1190 height 472
type textarea "Bonjour, je suis ravi que vous ayez passe un merveilleix sejour. Le check out e…"
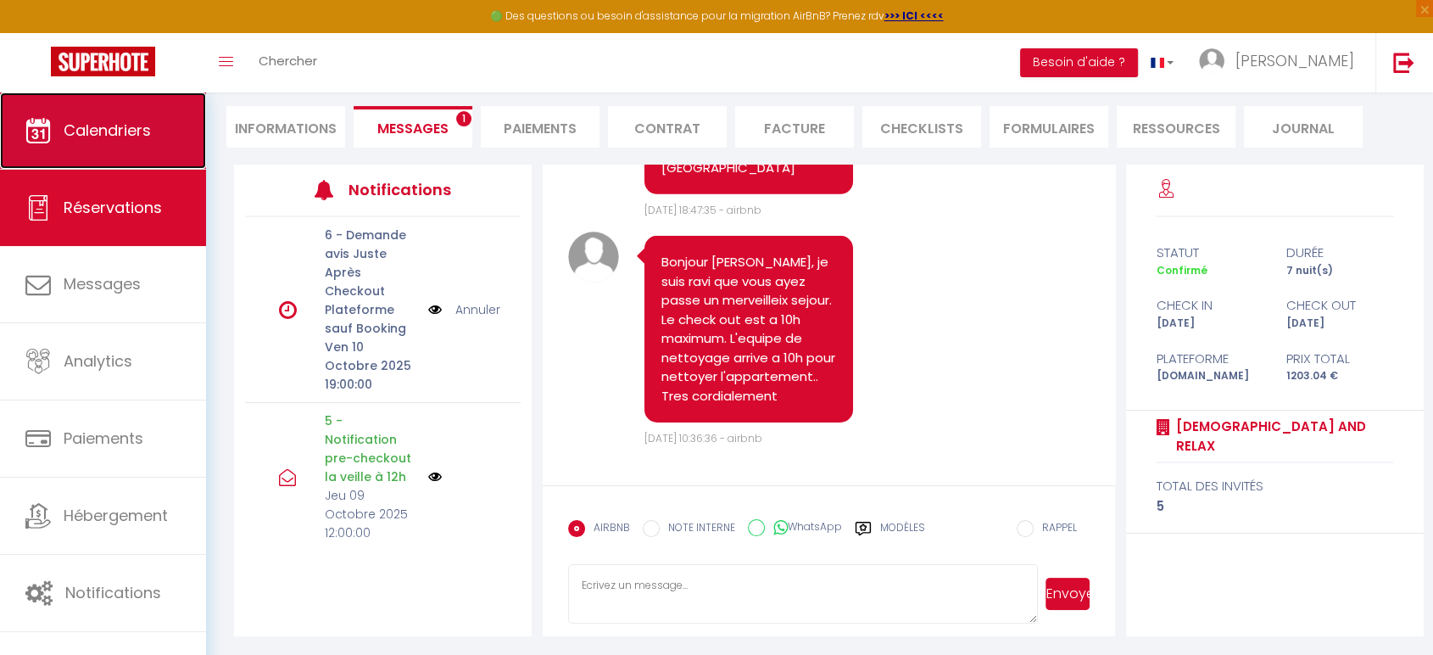
click at [81, 137] on span "Calendriers" at bounding box center [107, 130] width 87 height 21
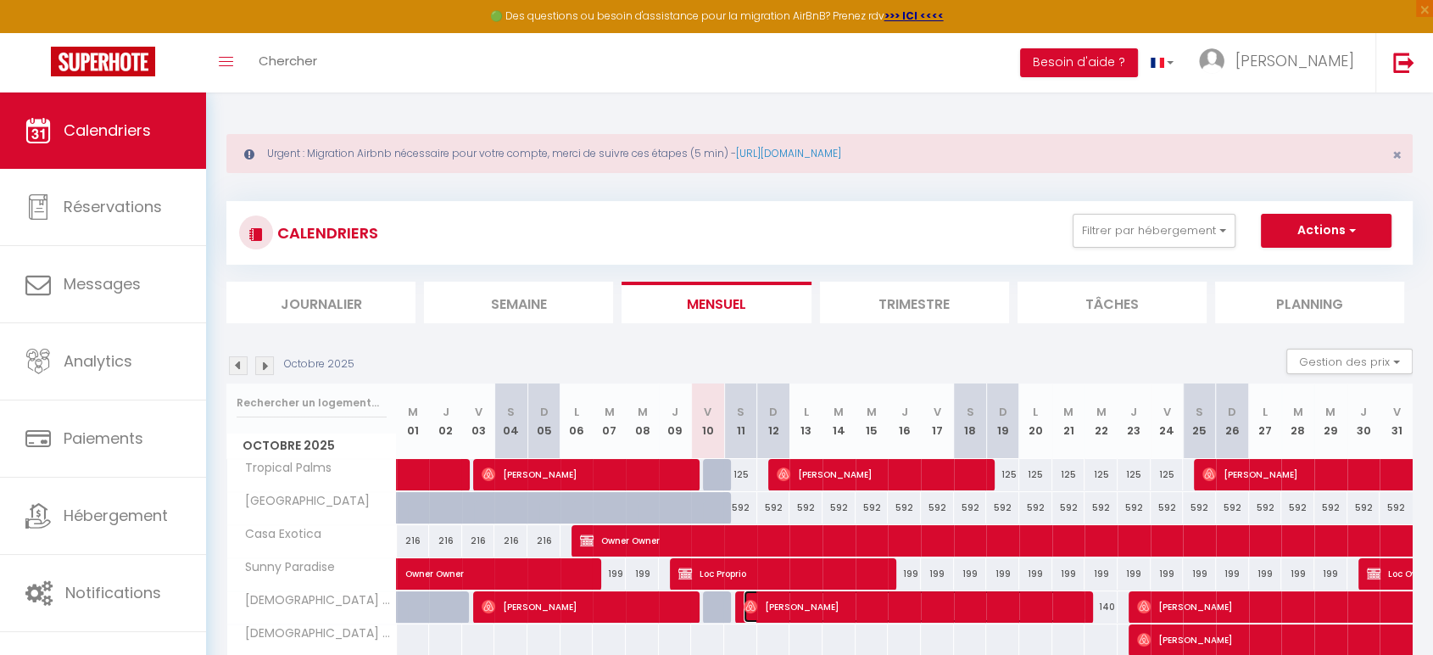
click at [762, 610] on span "[PERSON_NAME]" at bounding box center [915, 606] width 342 height 32
select select "OK"
select select "1"
select select "0"
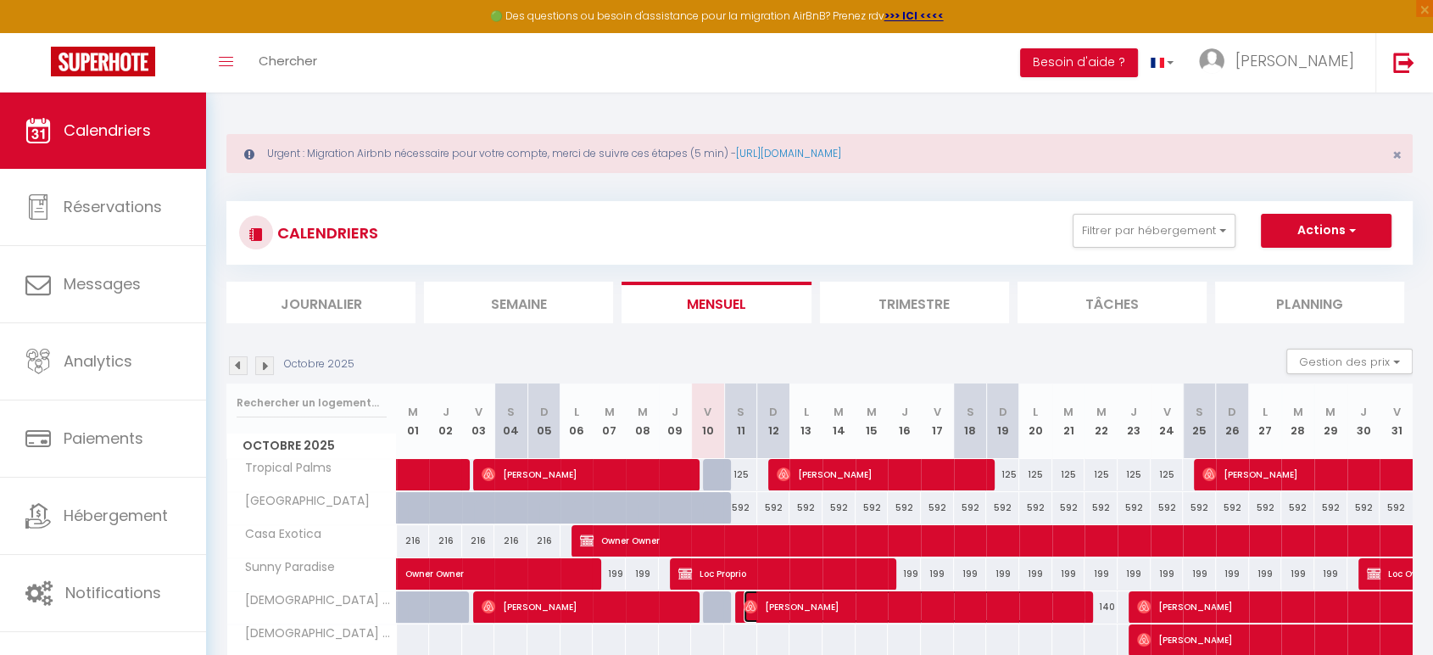
select select "1"
select select
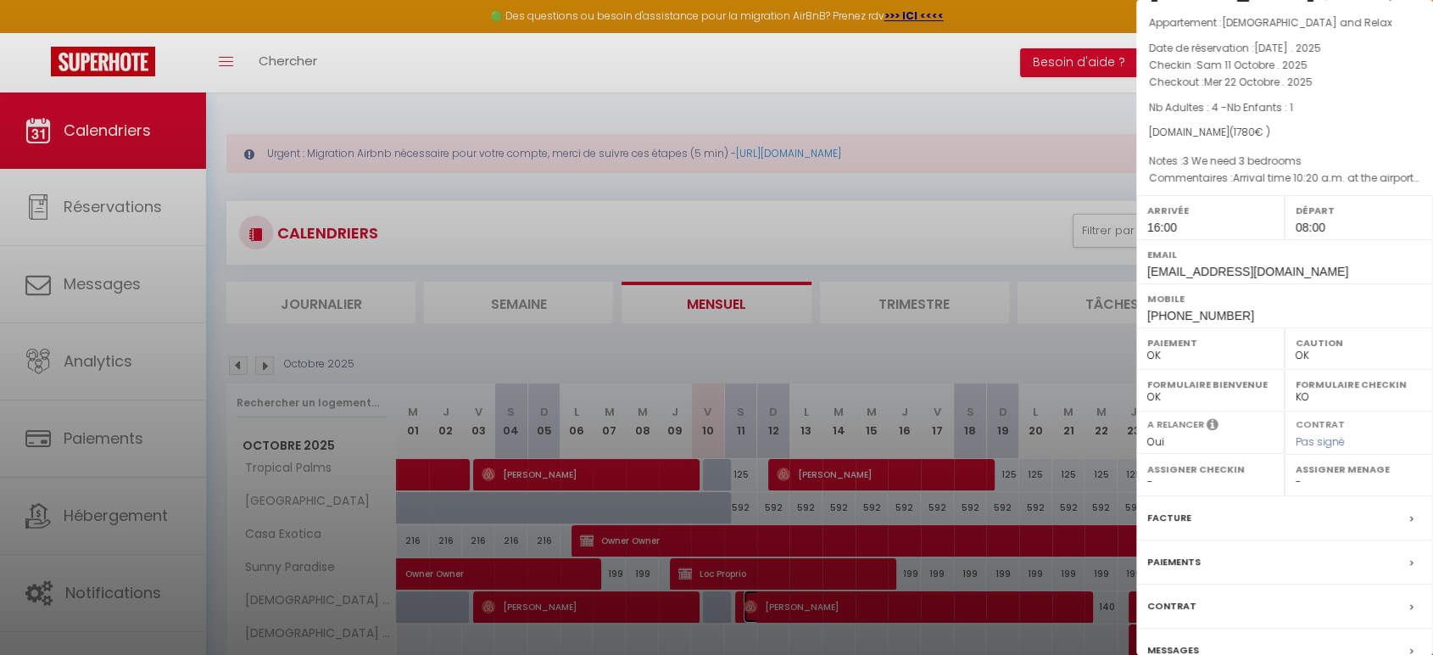
scroll to position [133, 0]
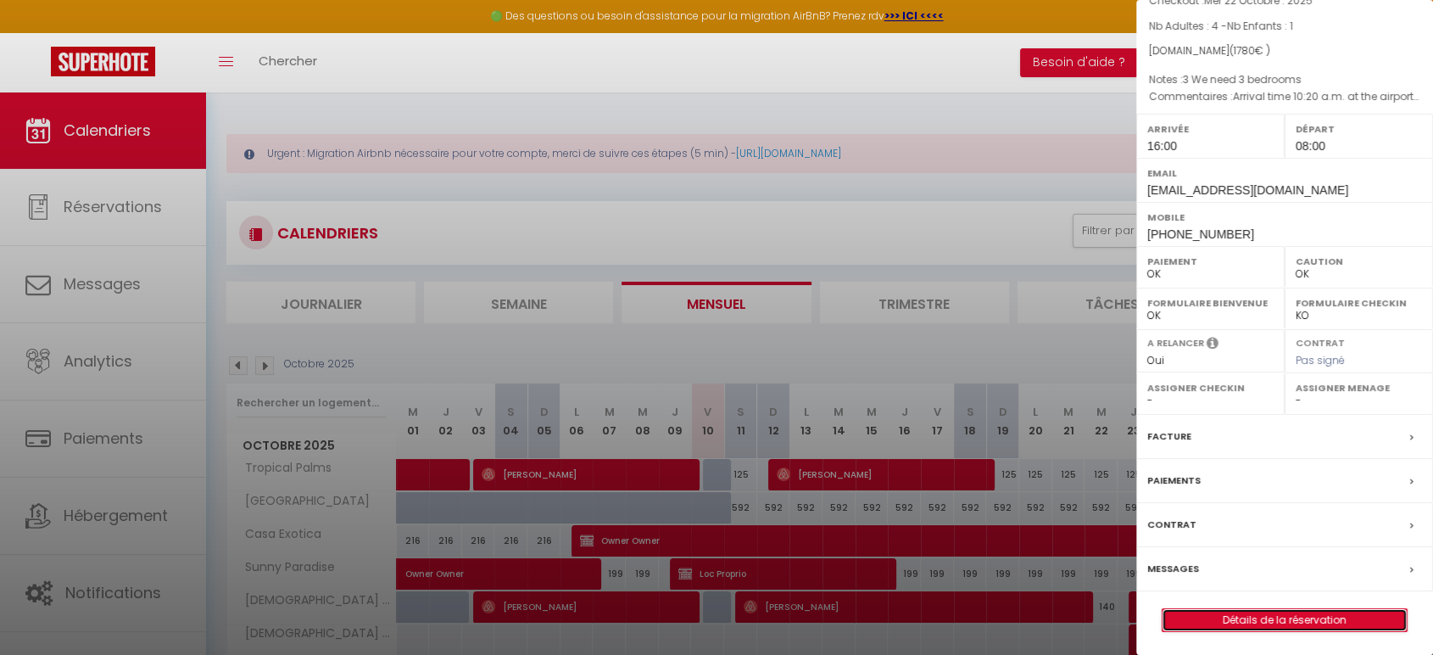
click at [1315, 622] on link "Détails de la réservation" at bounding box center [1285, 620] width 244 height 22
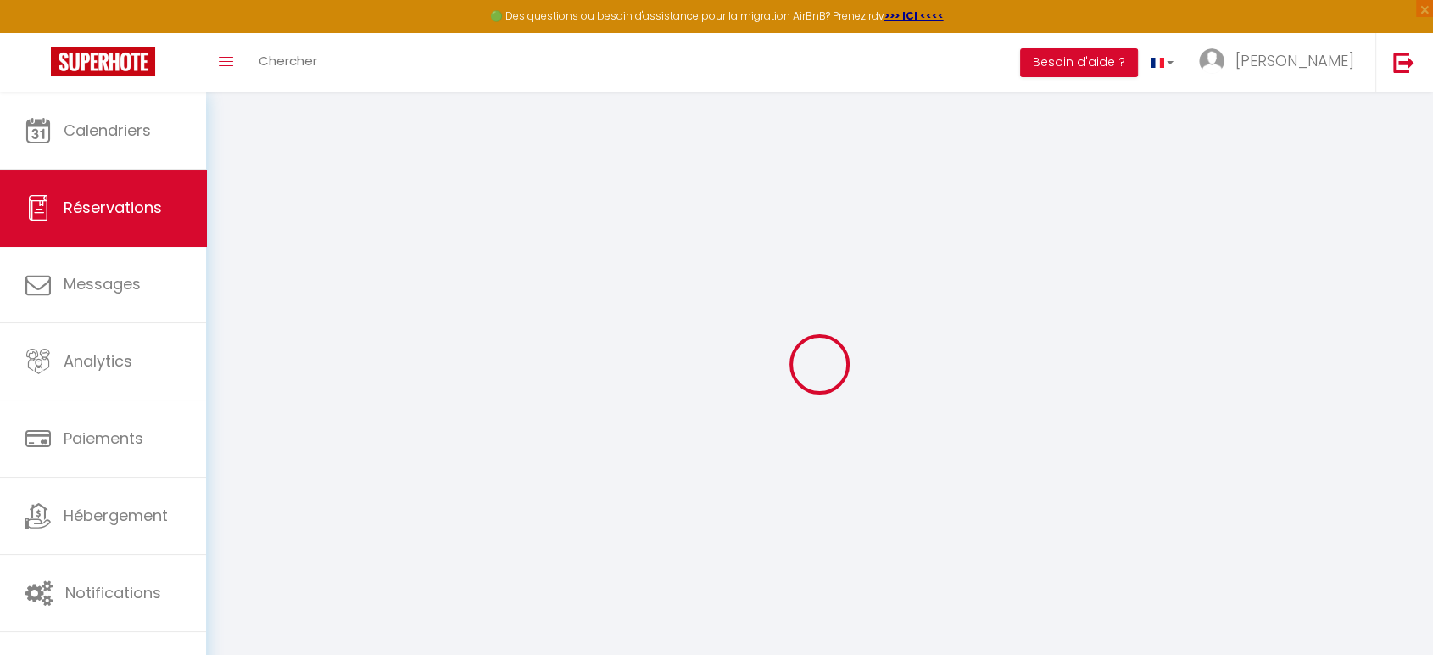
type input "Anja"
type input "[PERSON_NAME]"
type input "[EMAIL_ADDRESS][DOMAIN_NAME]"
type input "[PHONE_NUMBER]"
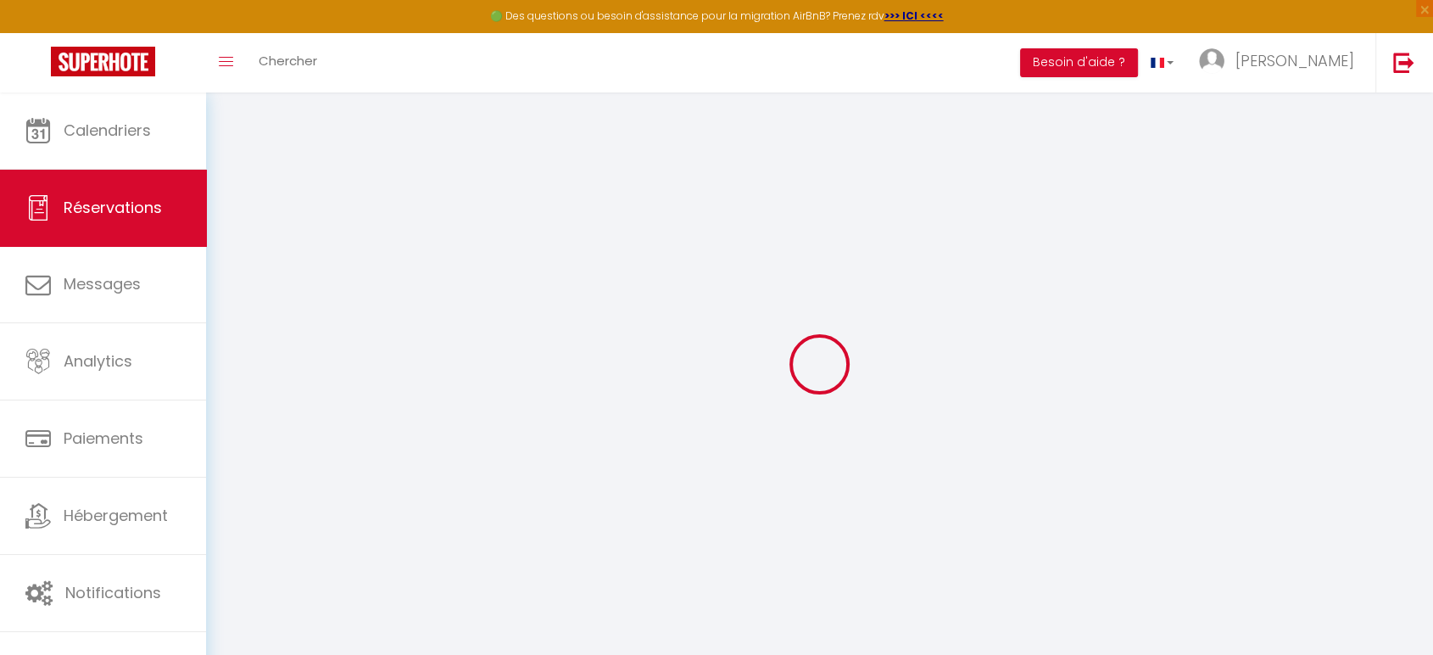
type input "[PHONE_NUMBER]"
select select "DE"
type input "53.4"
select select "19382"
select select "1"
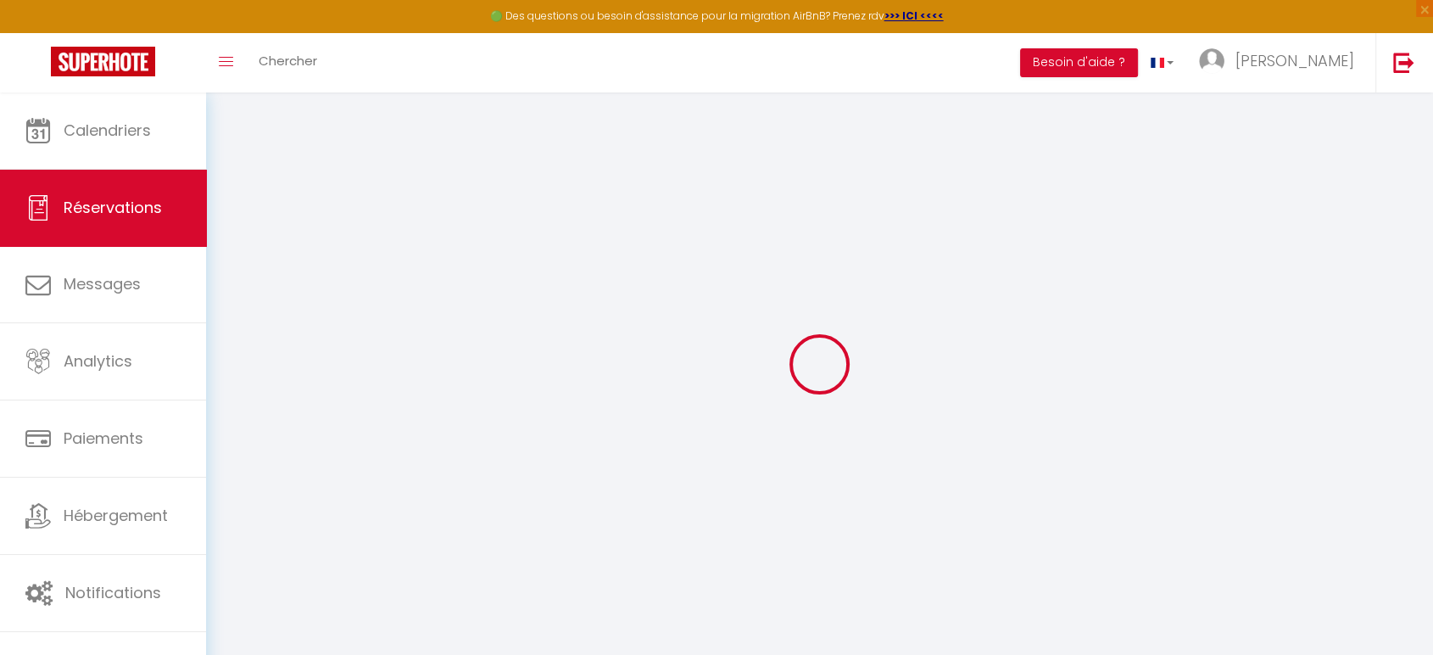
select select
type input "4"
type input "1"
select select "12"
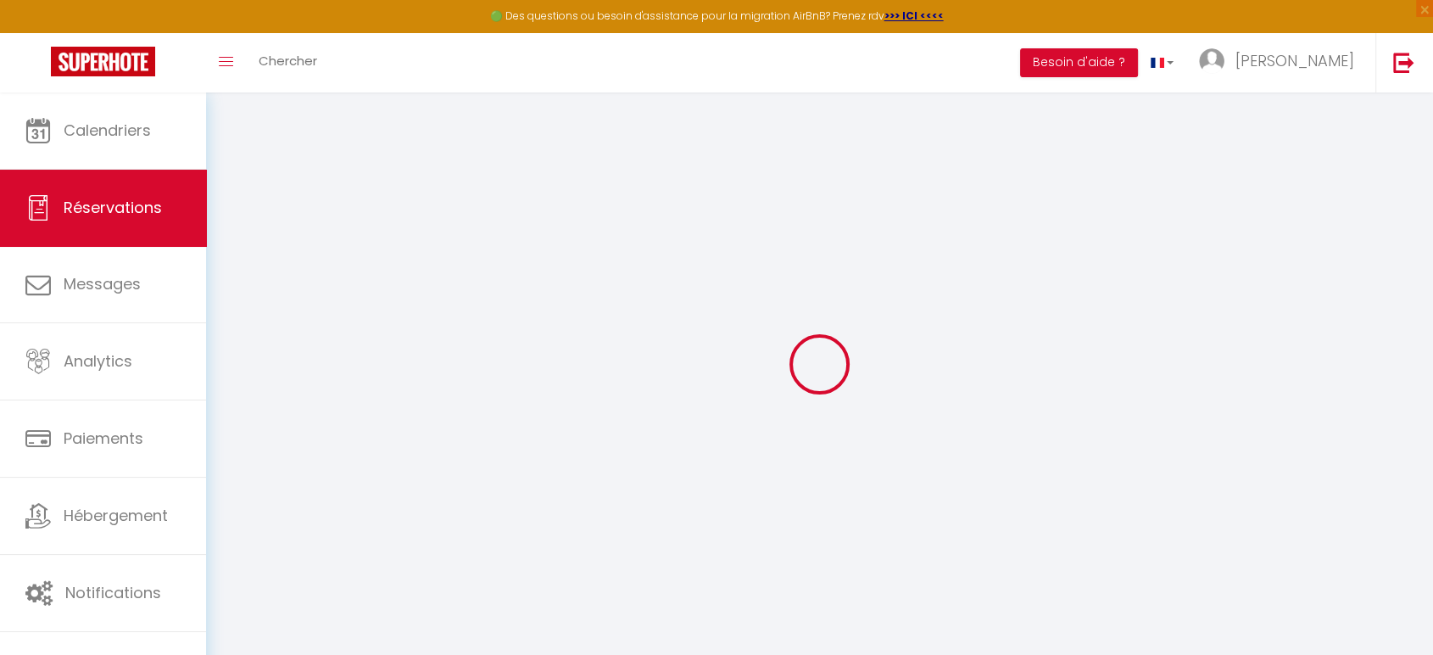
select select
type input "1650"
checkbox input "false"
type input "0"
select select "1"
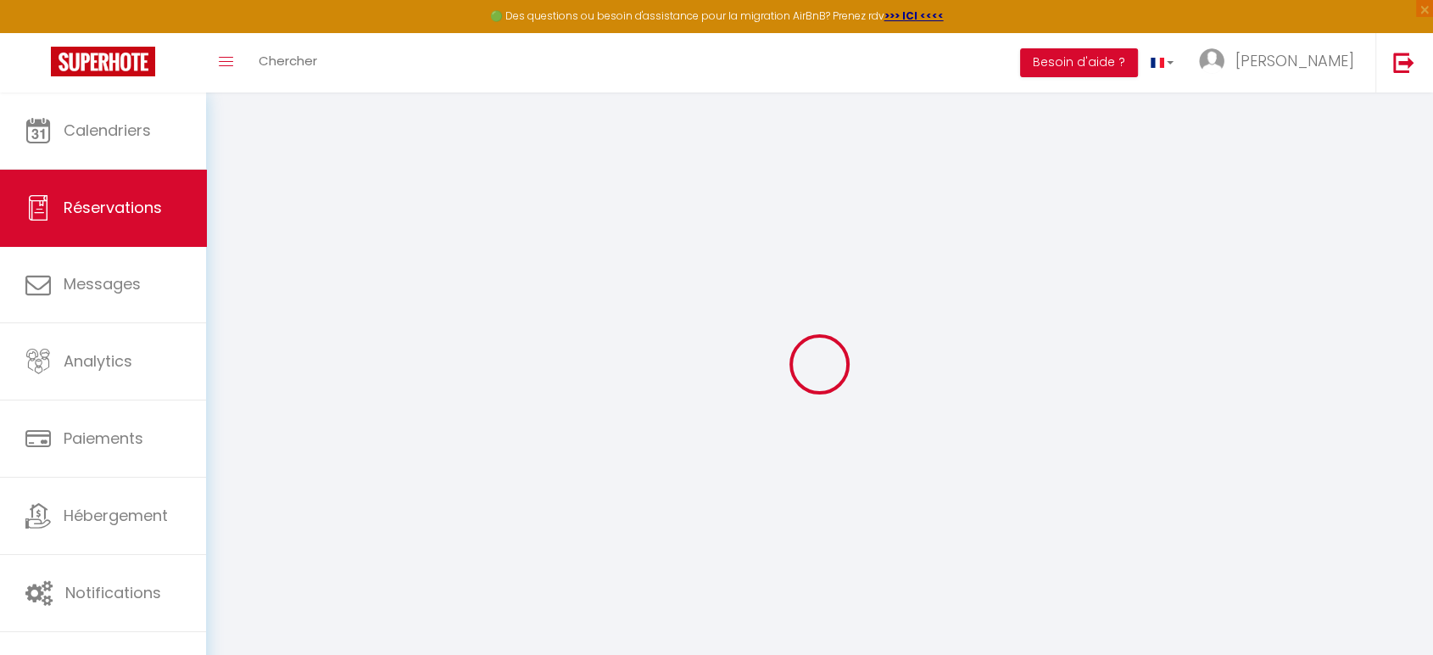
type input "130"
type input "0"
select select
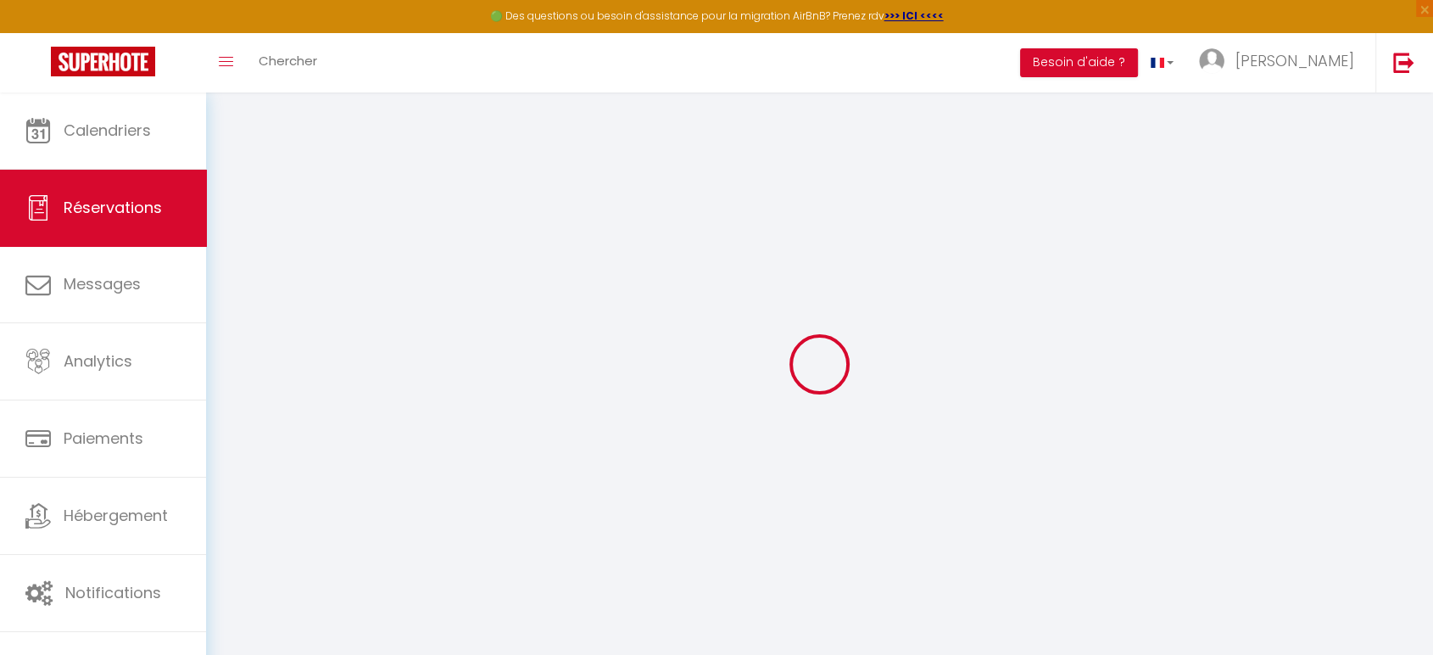
select select "15"
checkbox input "false"
select select
checkbox input "false"
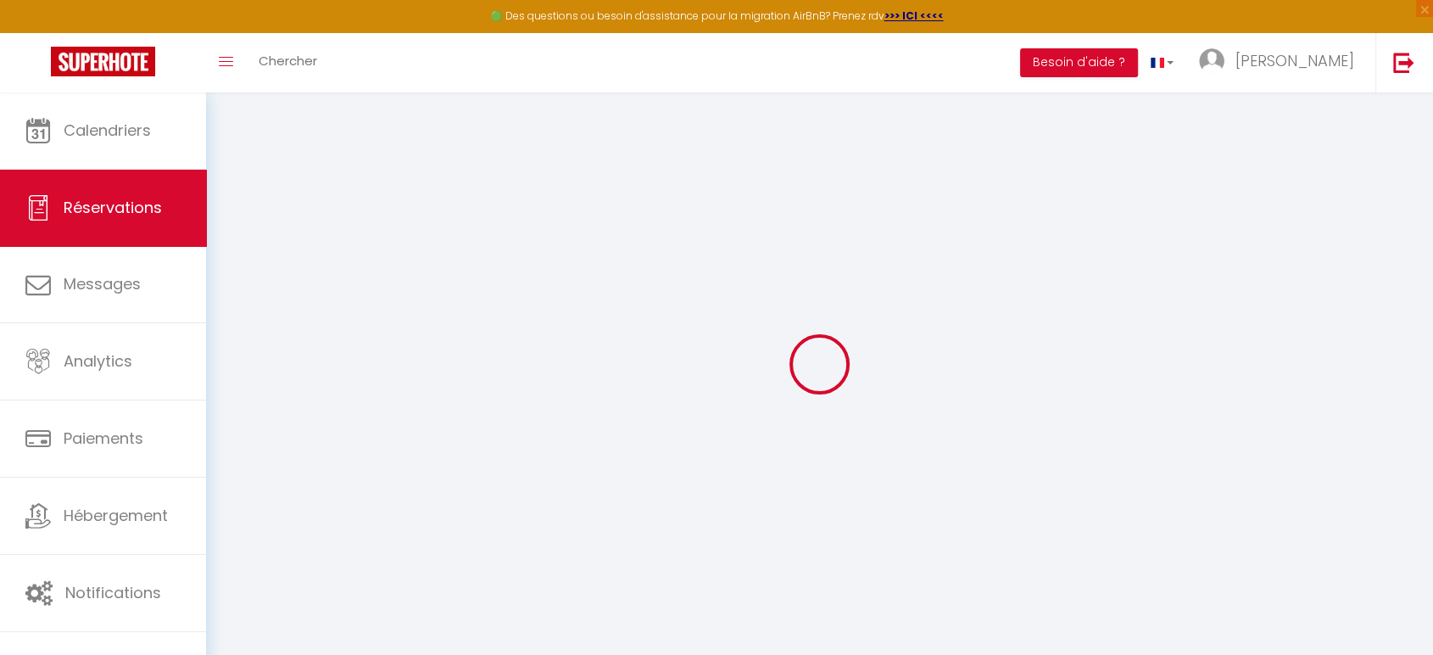
select select
checkbox input "false"
type input "Arrival time 10:20 a.m. at the airport (South) return flight from airport (Sout…"
type input "3We need 3 bedrooms"
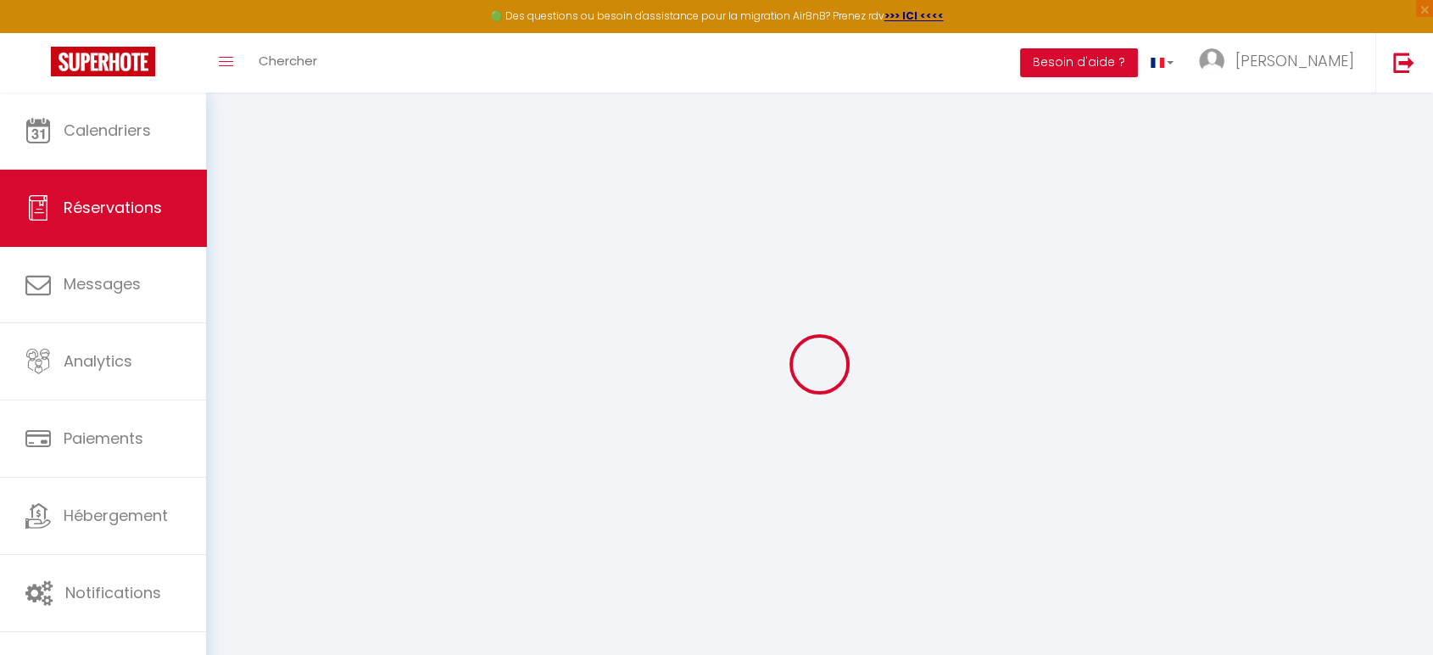
select select
checkbox input "false"
type input "Arrival time 10:20 a.m. at the airport (South) return flight from airport (Sout…"
type input "3We need 3 bedrooms"
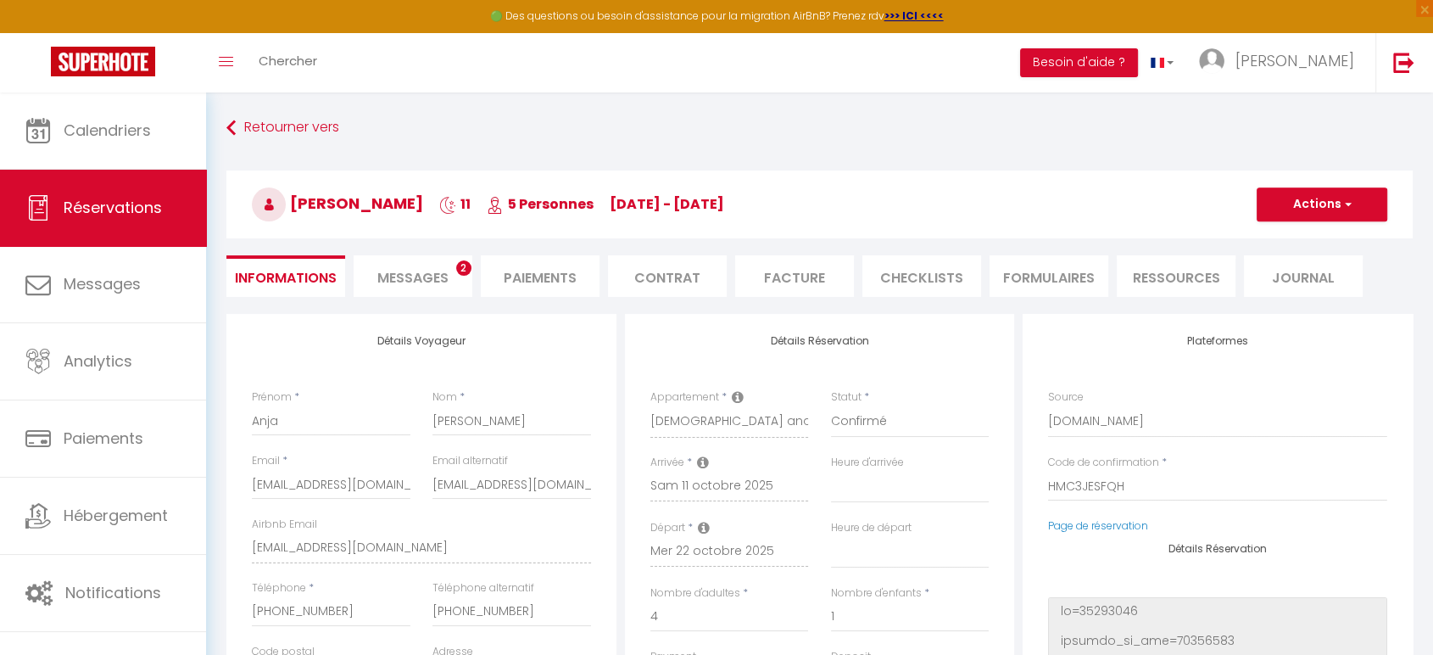
type input "130"
select select
checkbox input "false"
type input "Arrival time 10:20 a.m. at the airport (South) return flight from airport (Sout…"
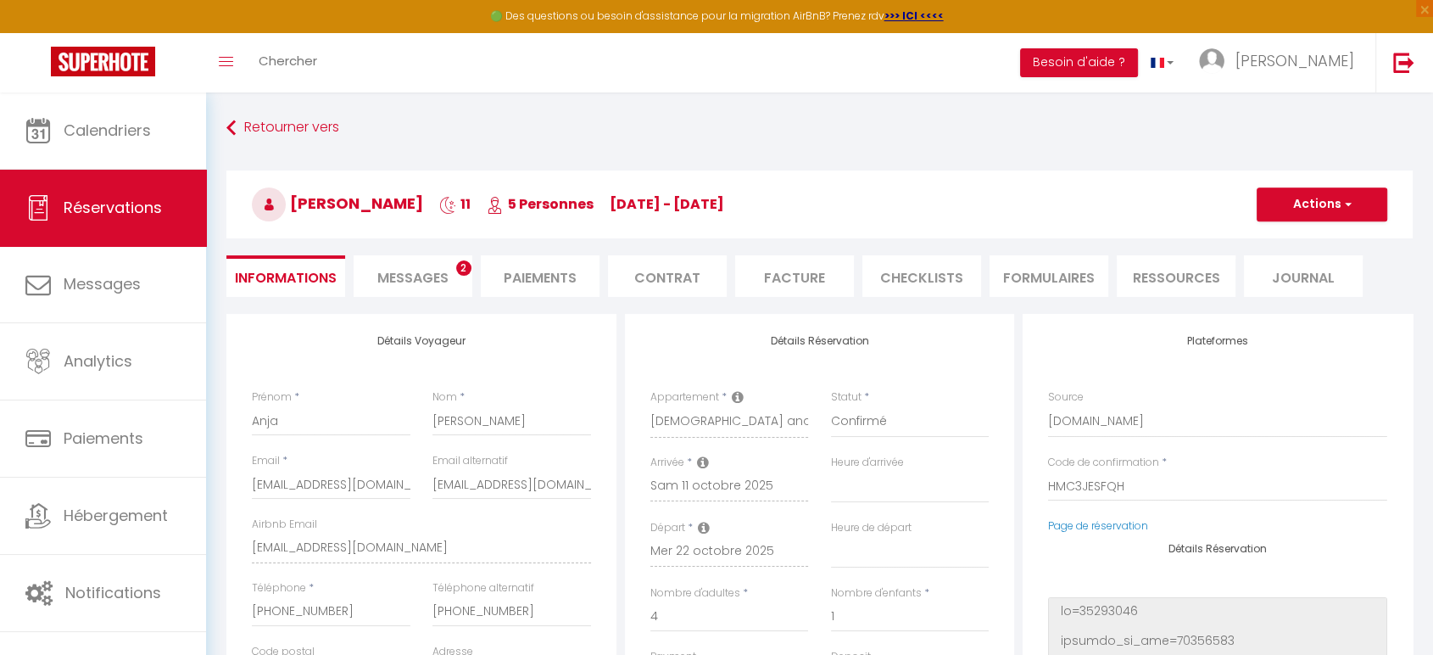
type input "3We need 3 bedrooms"
checkbox input "false"
type input "Arrival time 10:20 a.m. at the airport (South) return flight from airport (Sout…"
type input "3We need 3 bedrooms"
select select "16:00"
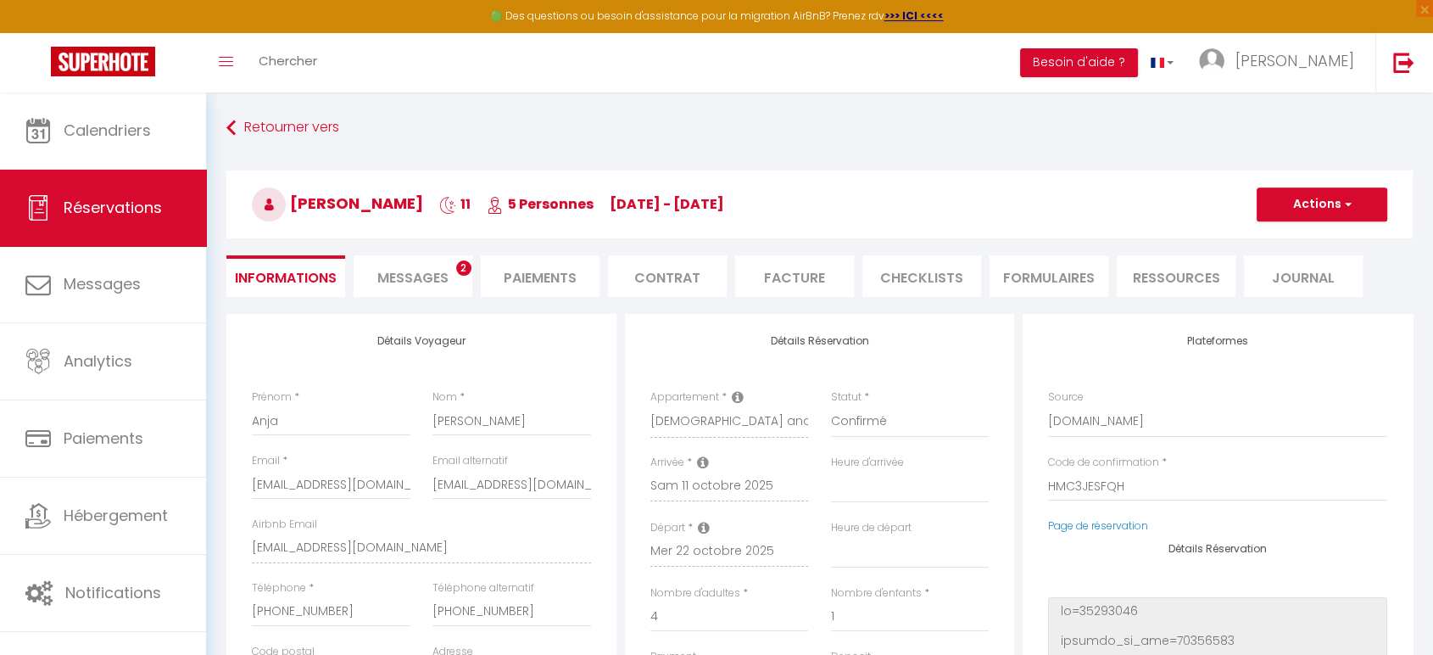
select select "08:00"
